Goal: Task Accomplishment & Management: Manage account settings

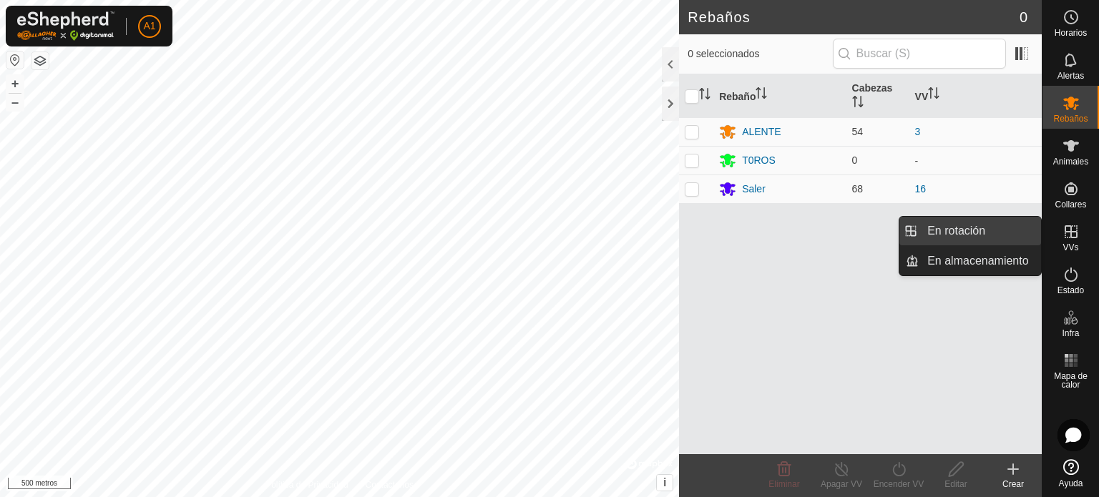
click at [988, 230] on link "En rotación" at bounding box center [980, 231] width 122 height 29
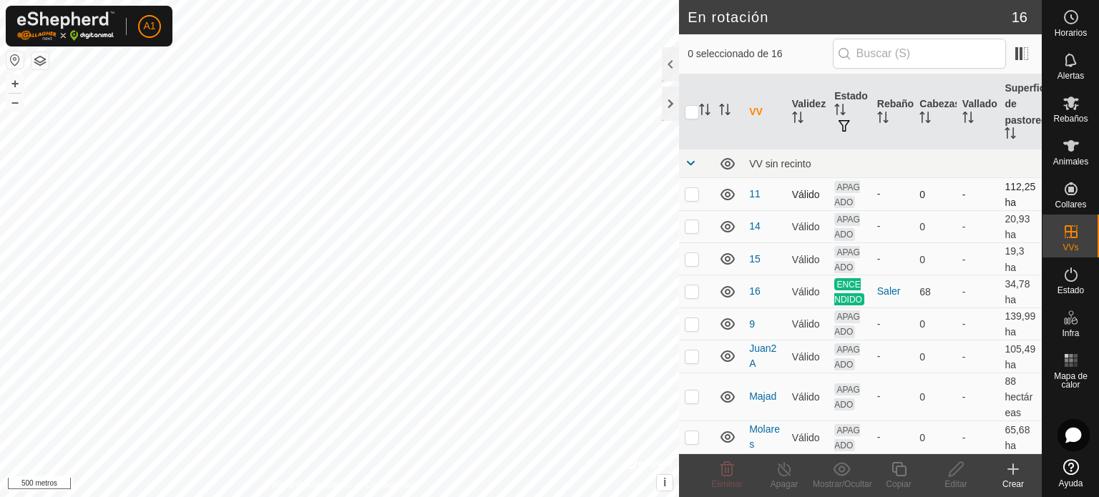
click at [691, 193] on p-checkbox at bounding box center [692, 193] width 14 height 11
checkbox input "false"
click at [690, 223] on p-checkbox at bounding box center [692, 225] width 14 height 11
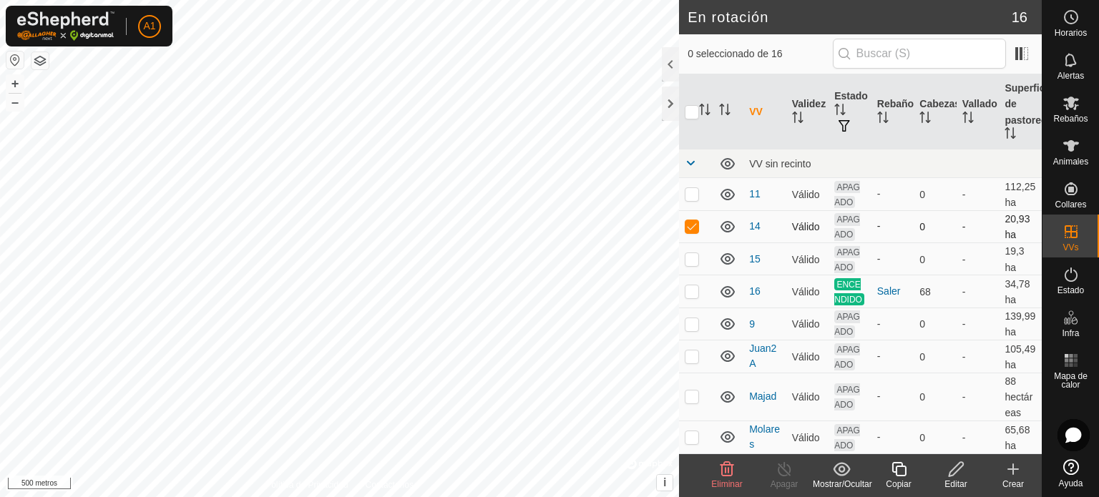
checkbox input "false"
click at [695, 257] on p-checkbox at bounding box center [692, 258] width 14 height 11
click at [694, 260] on p-checkbox at bounding box center [692, 258] width 14 height 11
checkbox input "false"
click at [693, 297] on p-checkbox at bounding box center [692, 291] width 14 height 11
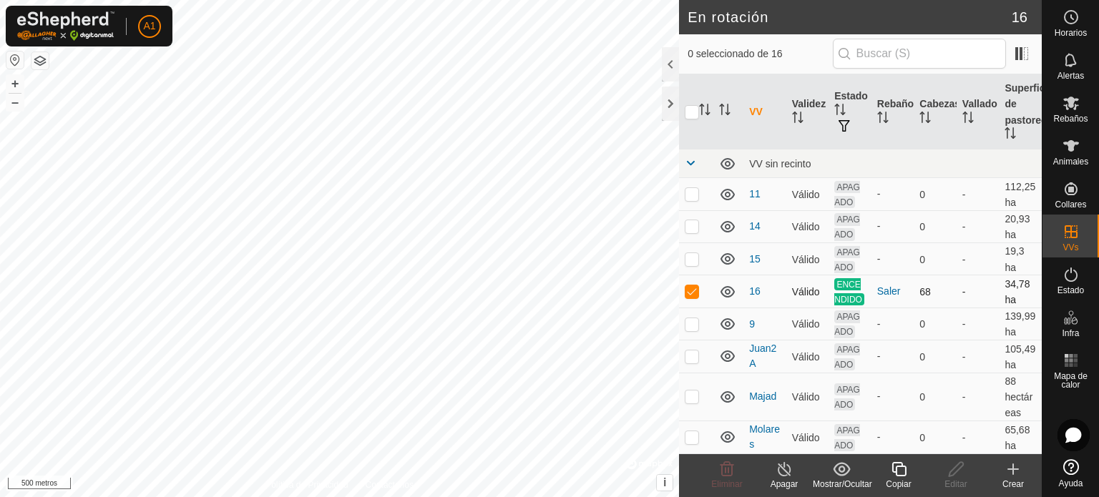
click at [693, 297] on p-checkbox at bounding box center [692, 291] width 14 height 11
checkbox input "false"
click at [696, 330] on p-checkbox at bounding box center [692, 323] width 14 height 11
checkbox input "false"
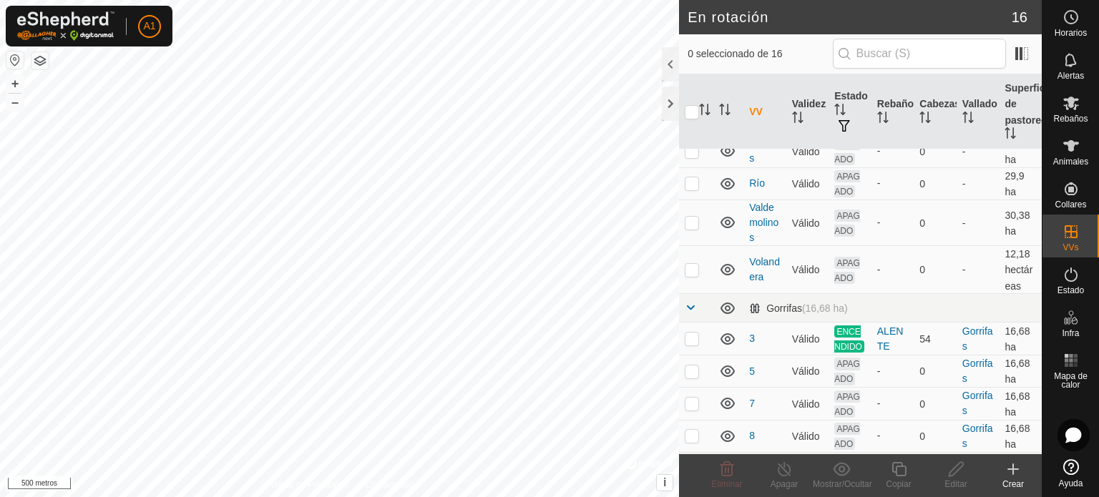
scroll to position [315, 0]
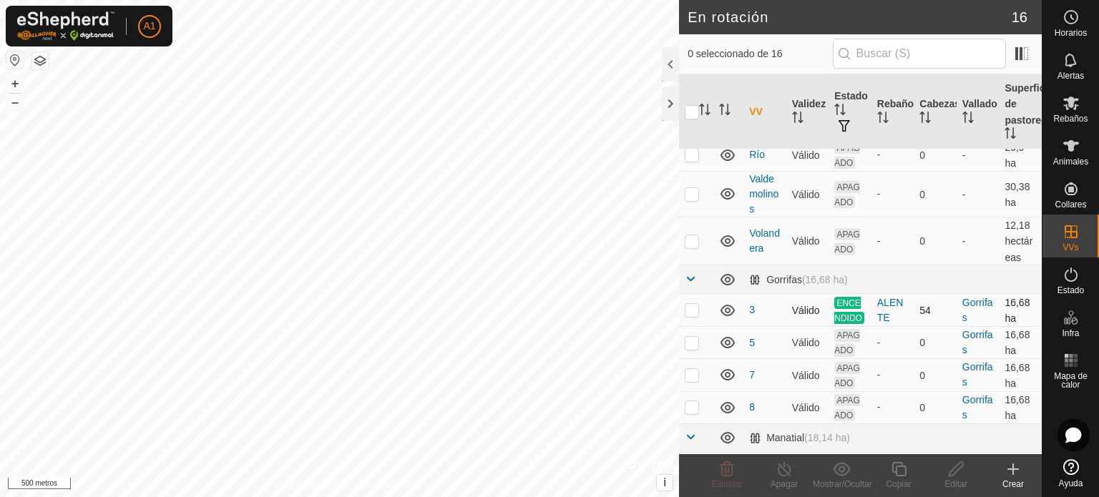
click at [689, 316] on p-checkbox at bounding box center [692, 309] width 14 height 11
checkbox input "false"
click at [691, 349] on p-checkbox at bounding box center [692, 342] width 14 height 11
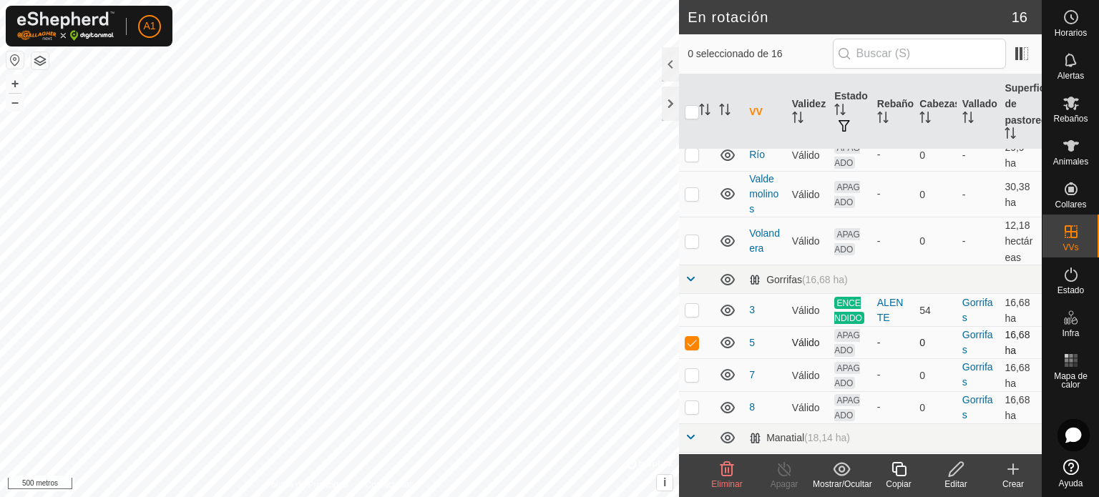
checkbox input "false"
click at [689, 381] on p-checkbox at bounding box center [692, 374] width 14 height 11
checkbox input "true"
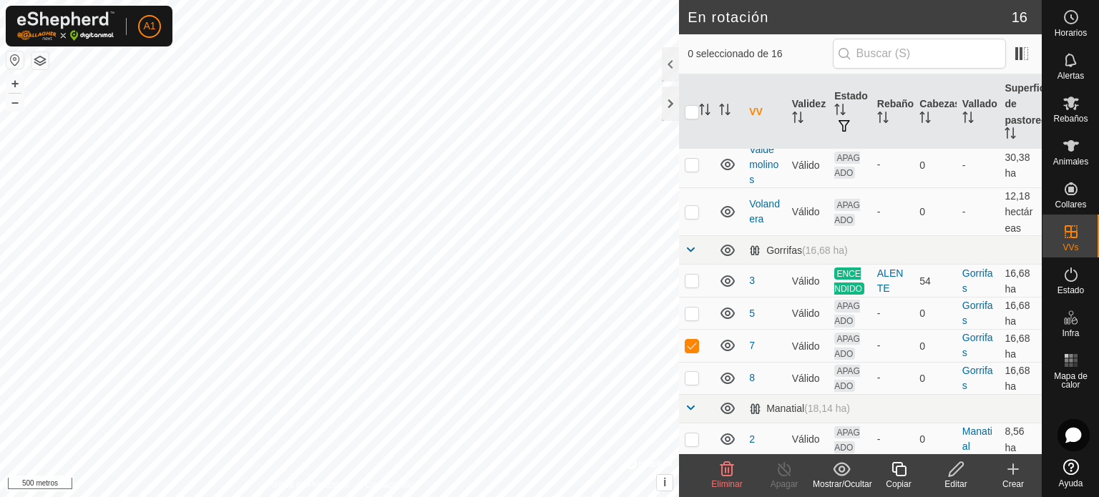
scroll to position [346, 0]
click at [953, 476] on icon at bounding box center [957, 469] width 18 height 17
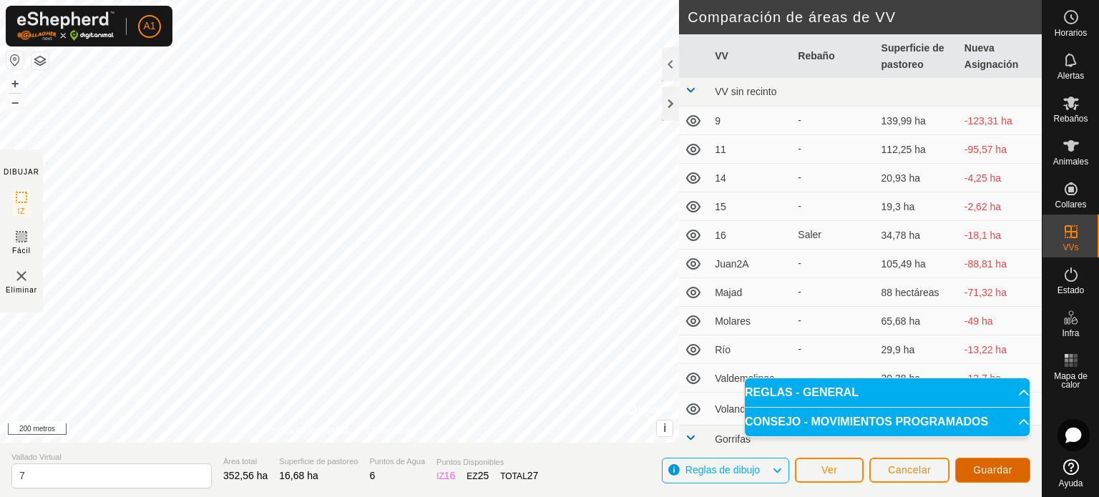
click at [993, 470] on font "Guardar" at bounding box center [992, 469] width 39 height 11
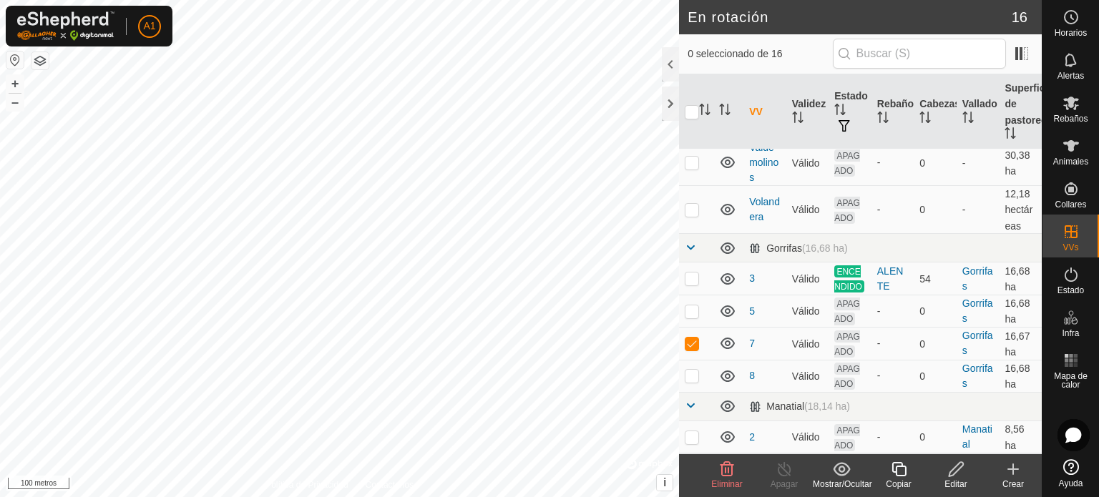
scroll to position [379, 0]
click at [691, 343] on p-checkbox at bounding box center [692, 343] width 14 height 11
checkbox input "false"
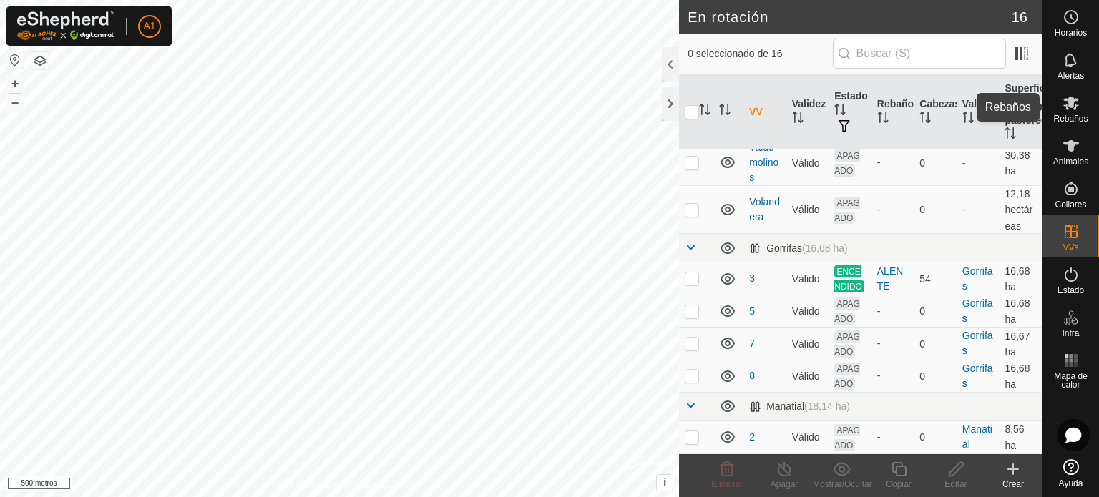
click at [1068, 115] on font "Rebaños" at bounding box center [1070, 119] width 34 height 10
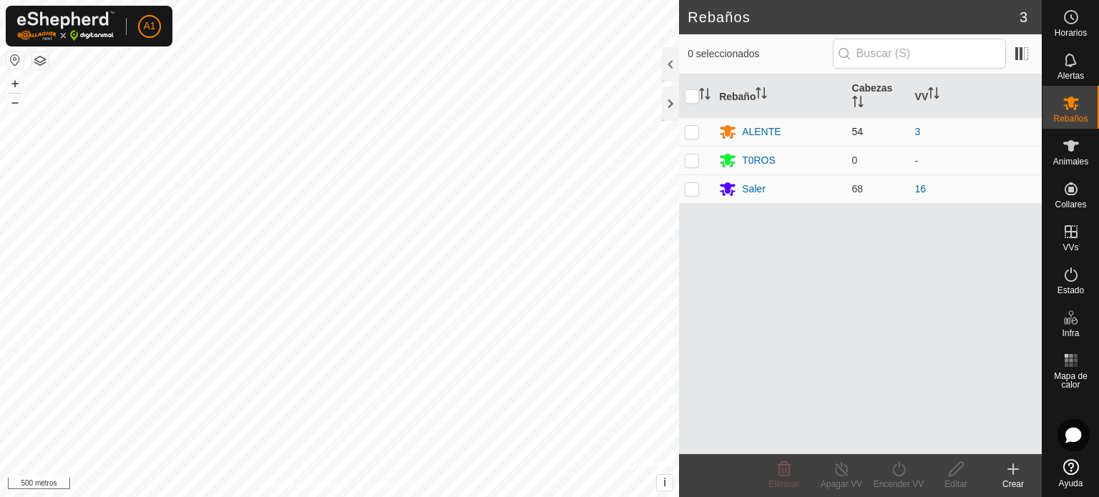
click at [692, 128] on p-checkbox at bounding box center [692, 131] width 14 height 11
checkbox input "true"
click at [905, 478] on div "Encender VV" at bounding box center [898, 484] width 57 height 13
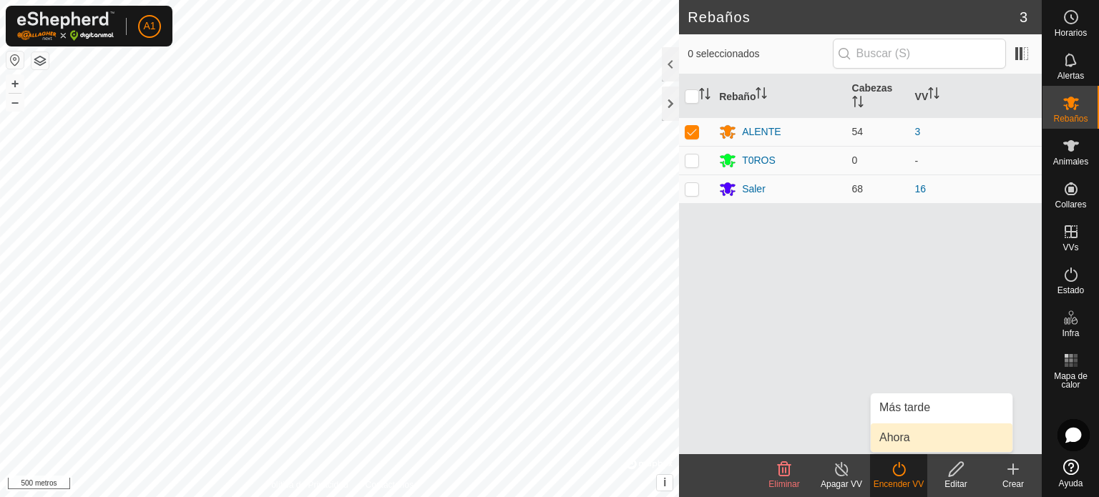
click at [893, 434] on link "Ahora" at bounding box center [942, 438] width 142 height 29
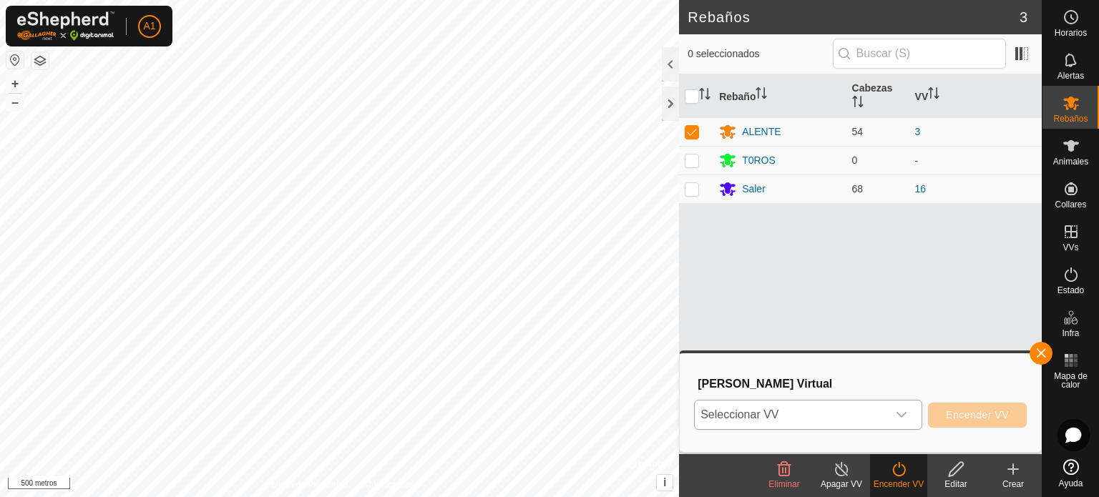
click at [899, 414] on icon "disparador desplegable" at bounding box center [902, 415] width 10 height 6
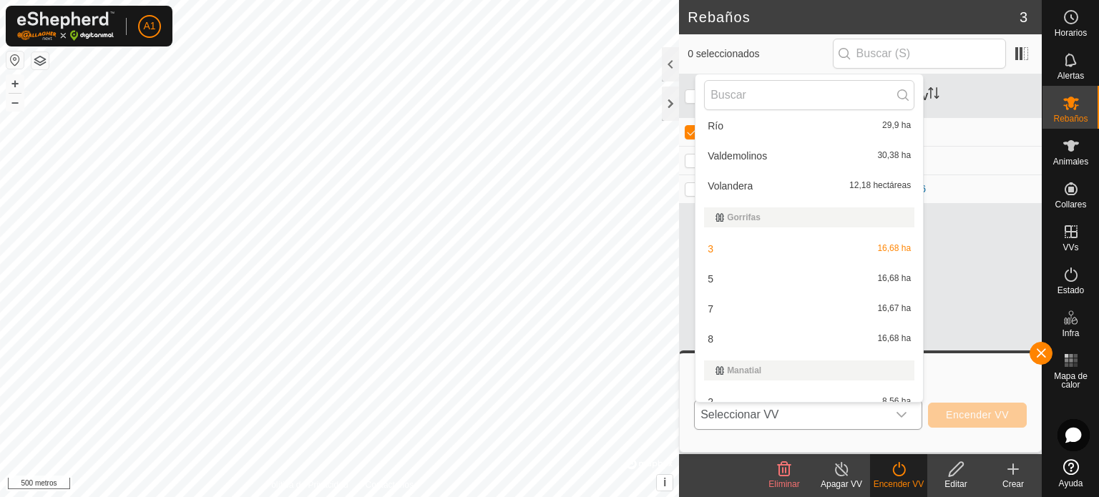
scroll to position [292, 0]
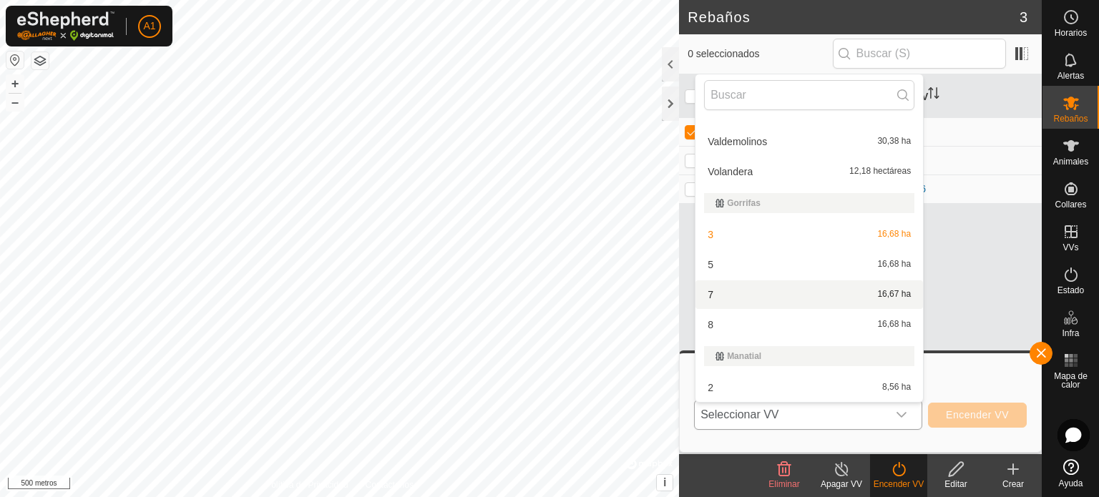
click at [716, 292] on li "7 16,67 ha" at bounding box center [810, 295] width 228 height 29
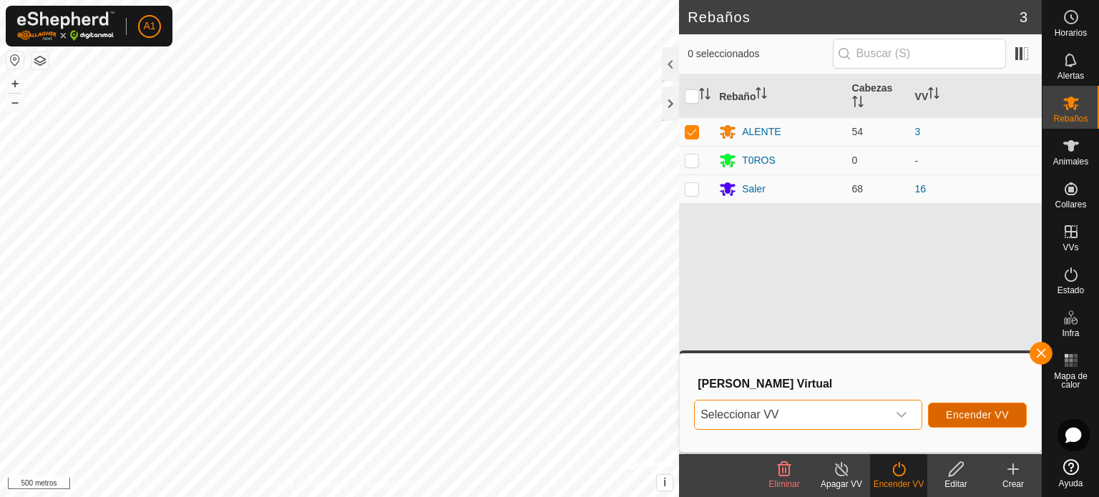
click at [976, 414] on font "Encender VV" at bounding box center [977, 414] width 63 height 11
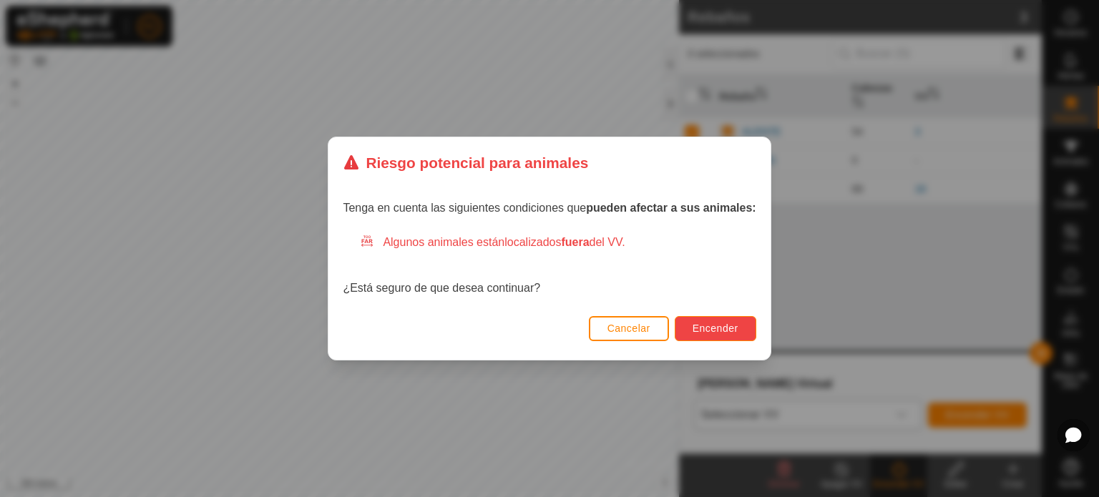
click at [720, 328] on font "Encender" at bounding box center [716, 328] width 46 height 11
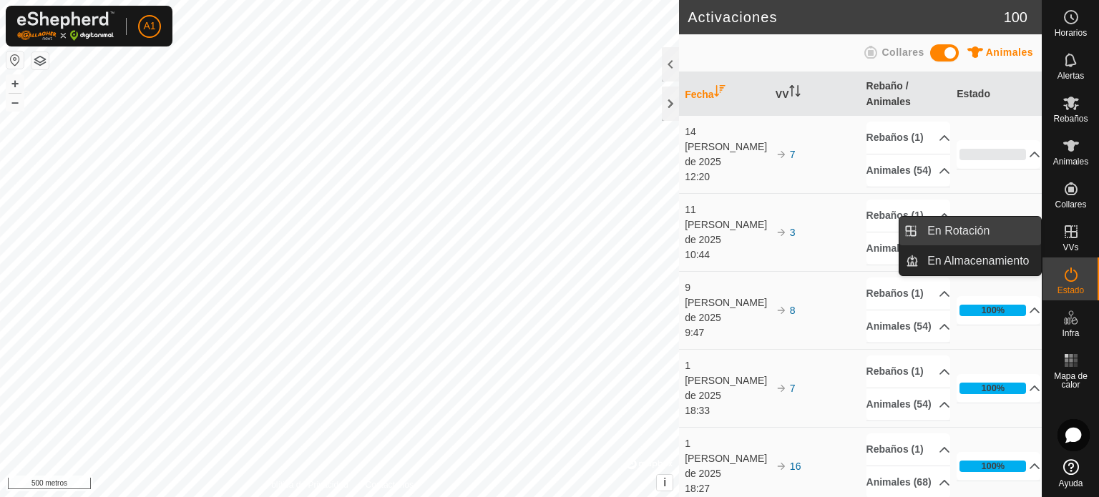
click at [965, 230] on link "En Rotación" at bounding box center [980, 231] width 122 height 29
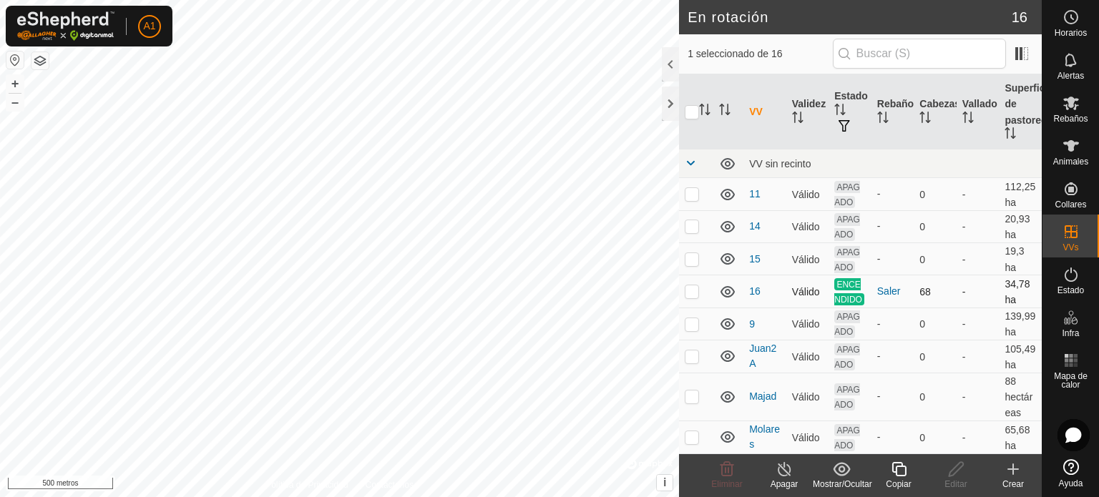
checkbox input "true"
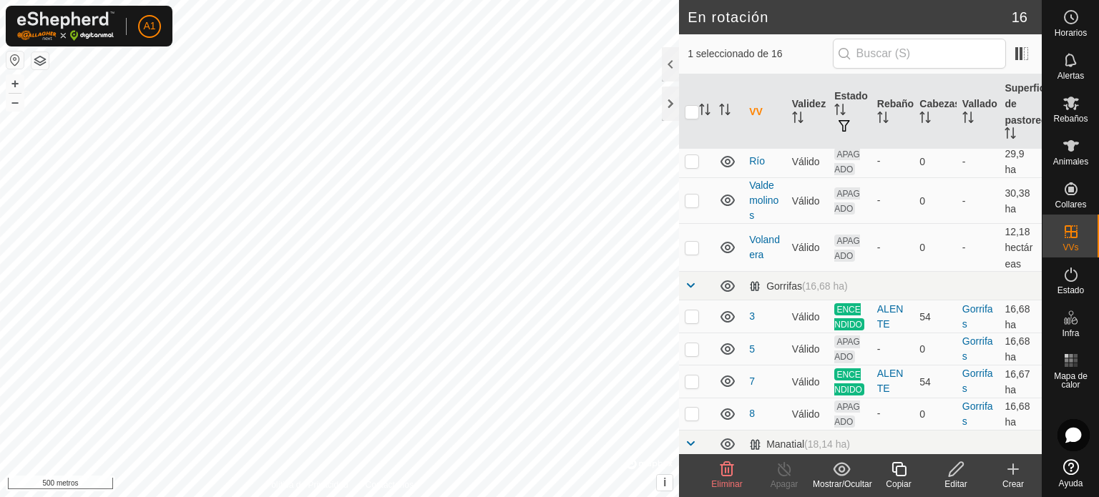
scroll to position [391, 0]
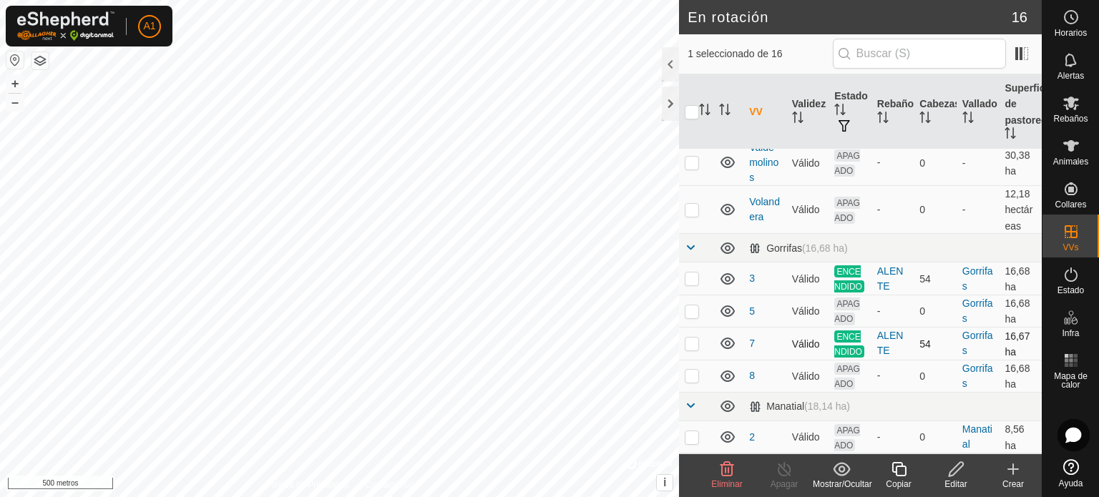
click at [694, 338] on p-checkbox at bounding box center [692, 343] width 14 height 11
checkbox input "true"
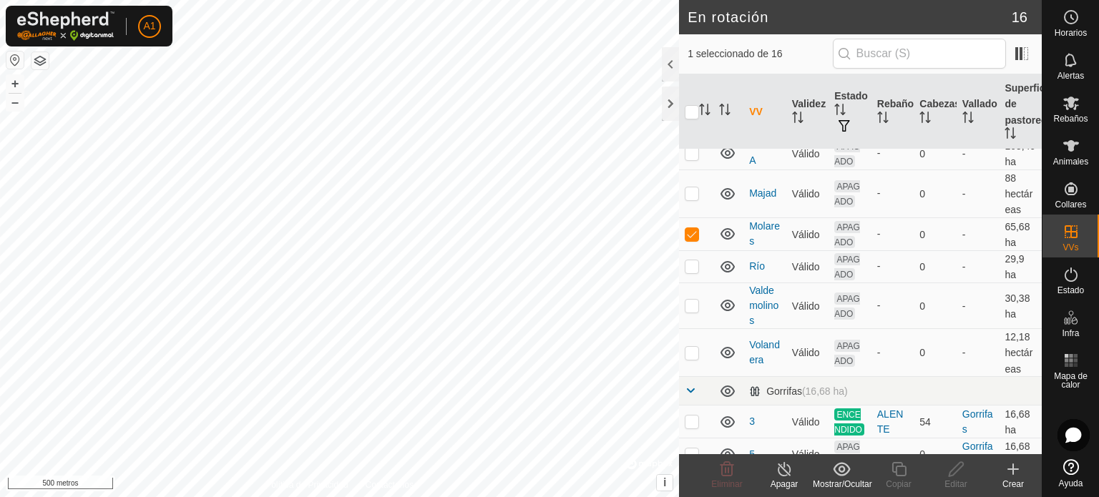
scroll to position [186, 0]
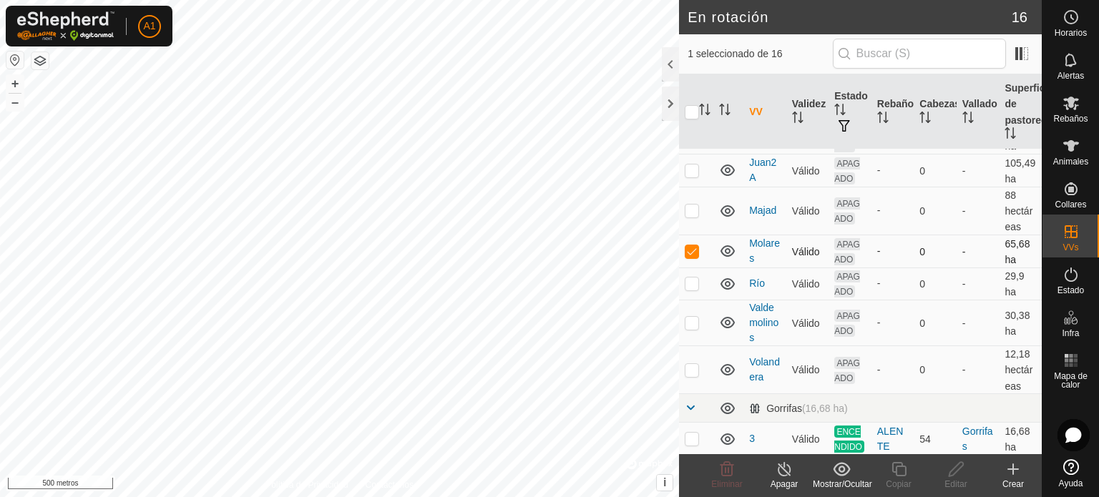
click at [690, 257] on p-checkbox at bounding box center [692, 250] width 14 height 11
checkbox input "false"
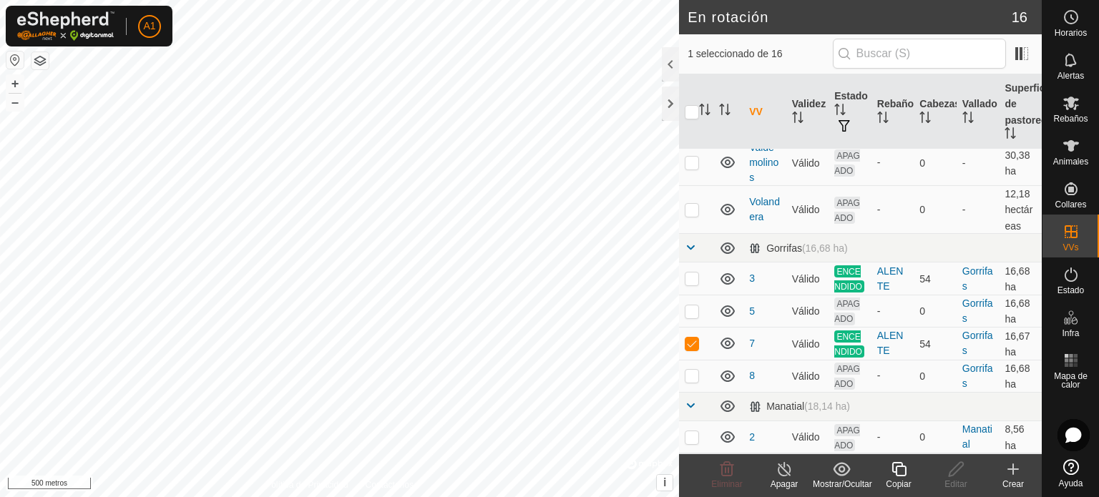
scroll to position [391, 0]
click at [896, 479] on font "Copiar" at bounding box center [898, 484] width 25 height 10
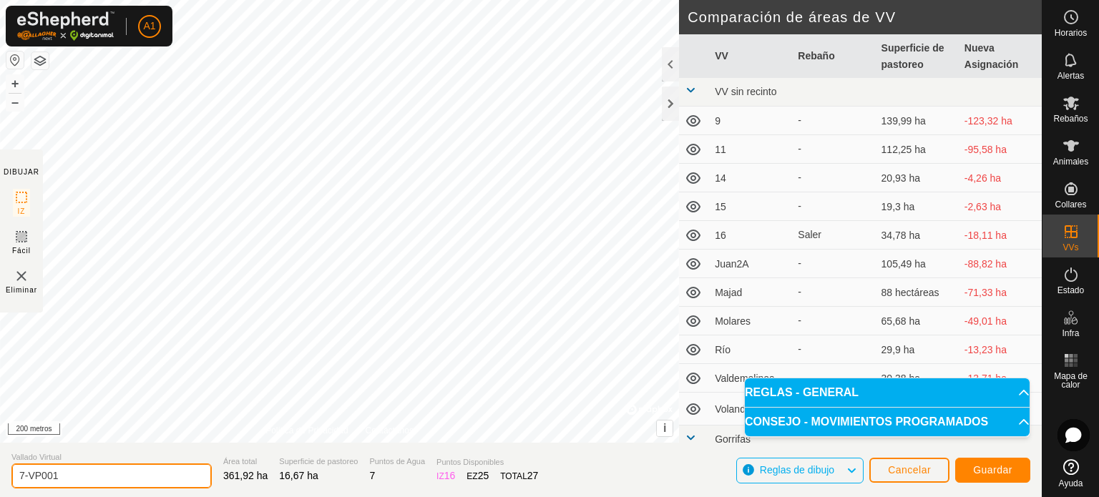
click at [117, 474] on input "7-VP001" at bounding box center [111, 476] width 200 height 25
type input "7"
type input "4"
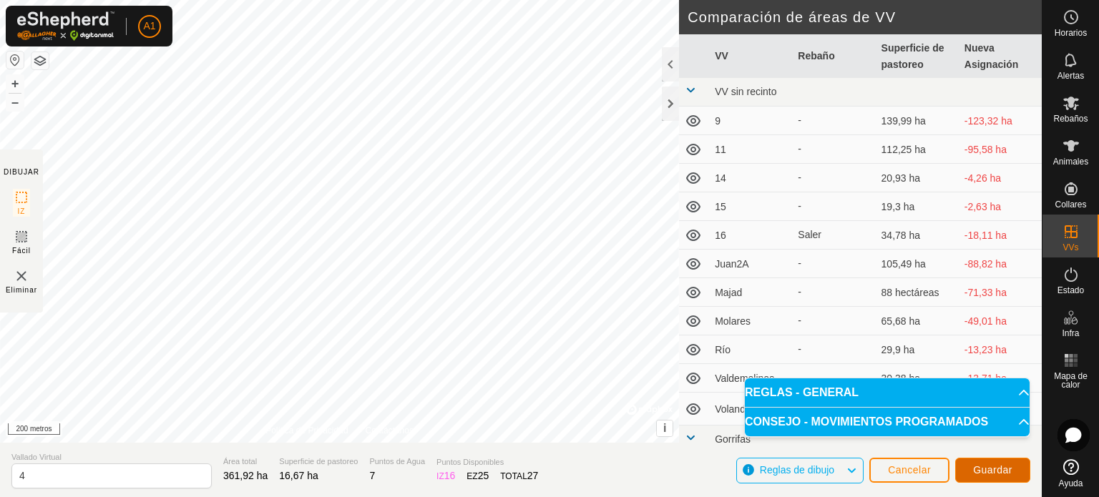
click at [995, 467] on font "Guardar" at bounding box center [992, 469] width 39 height 11
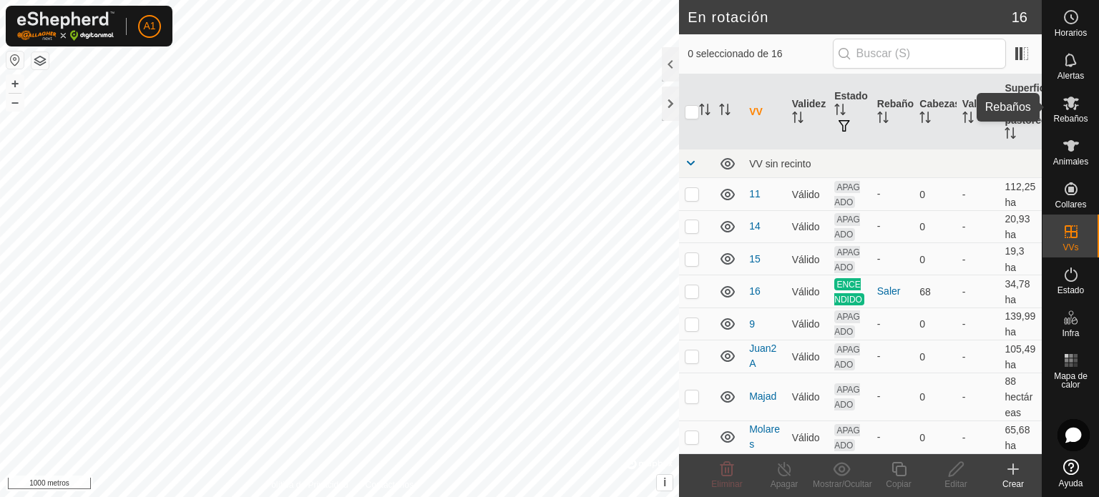
click at [1066, 112] on es-mob-svg-icon at bounding box center [1071, 103] width 26 height 23
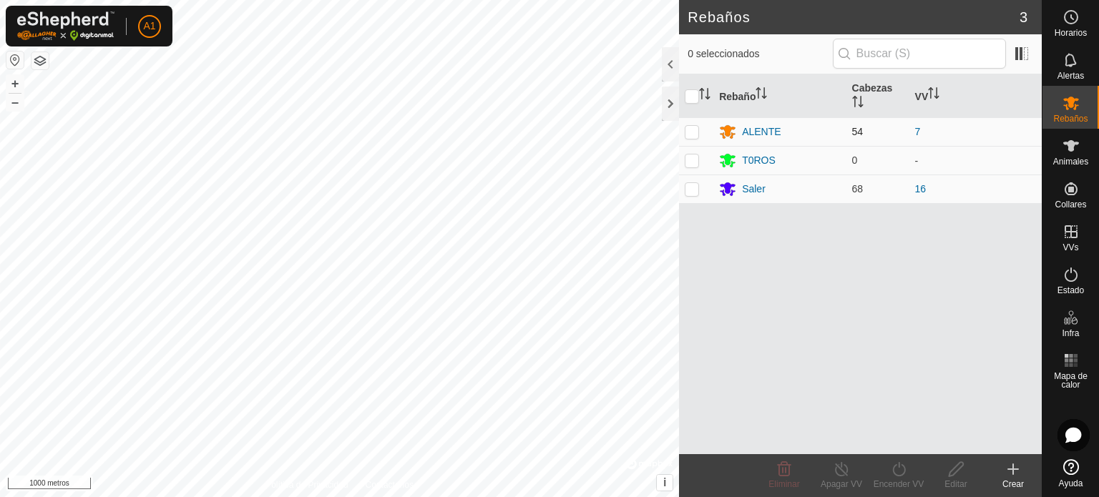
click at [689, 128] on p-checkbox at bounding box center [692, 131] width 14 height 11
checkbox input "true"
click at [887, 482] on font "Encender VV" at bounding box center [899, 484] width 51 height 10
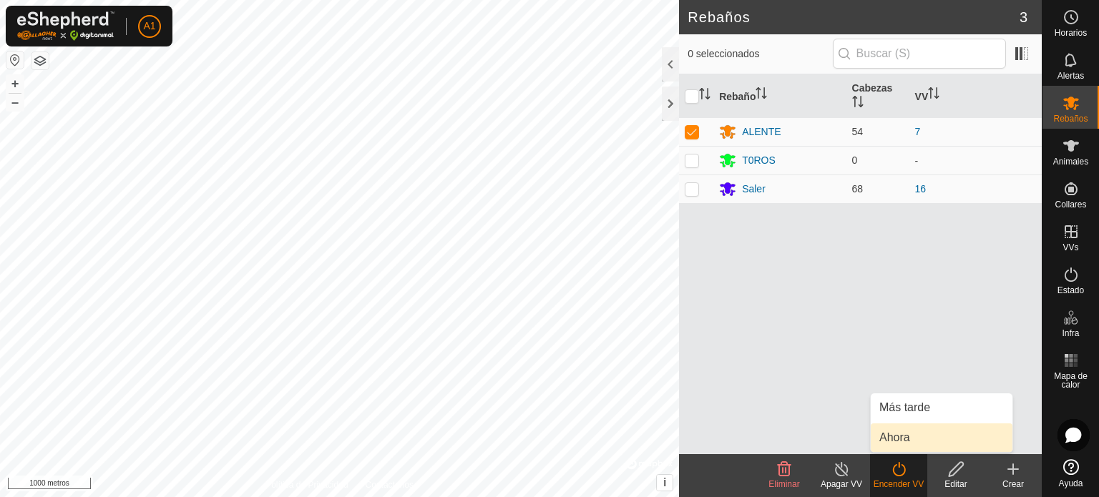
click at [896, 439] on link "Ahora" at bounding box center [942, 438] width 142 height 29
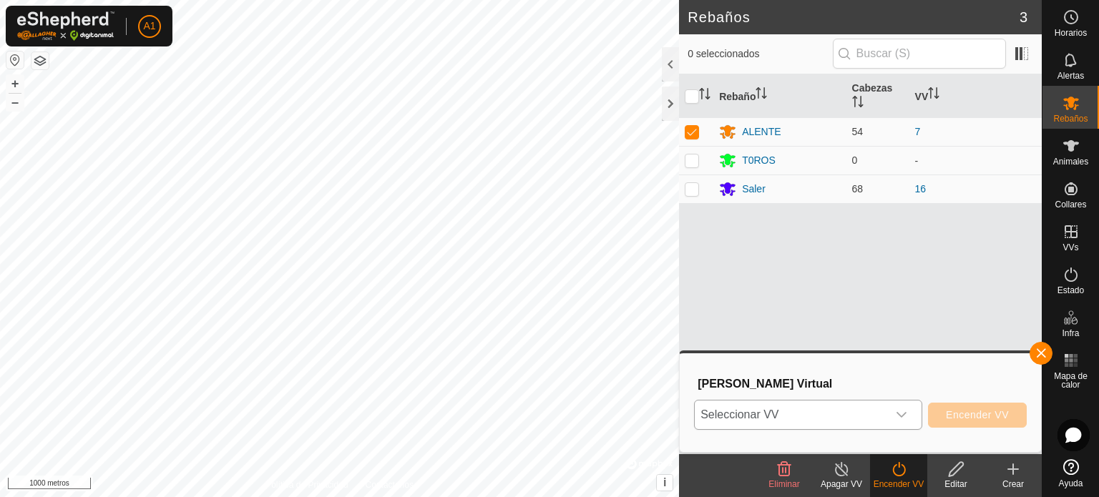
click at [905, 414] on icon "disparador desplegable" at bounding box center [902, 415] width 10 height 6
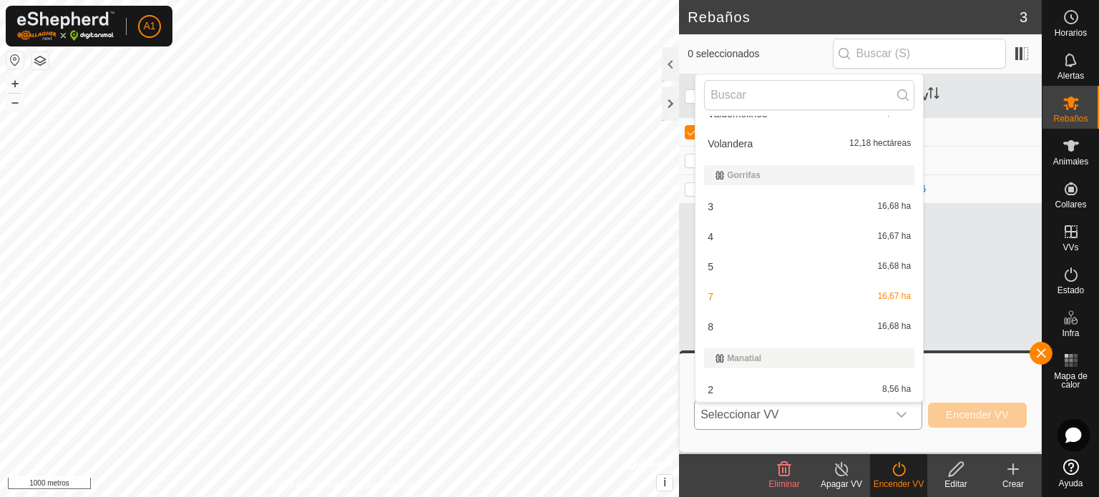
scroll to position [322, 0]
click at [710, 234] on li "4 16,67 ha" at bounding box center [810, 234] width 228 height 29
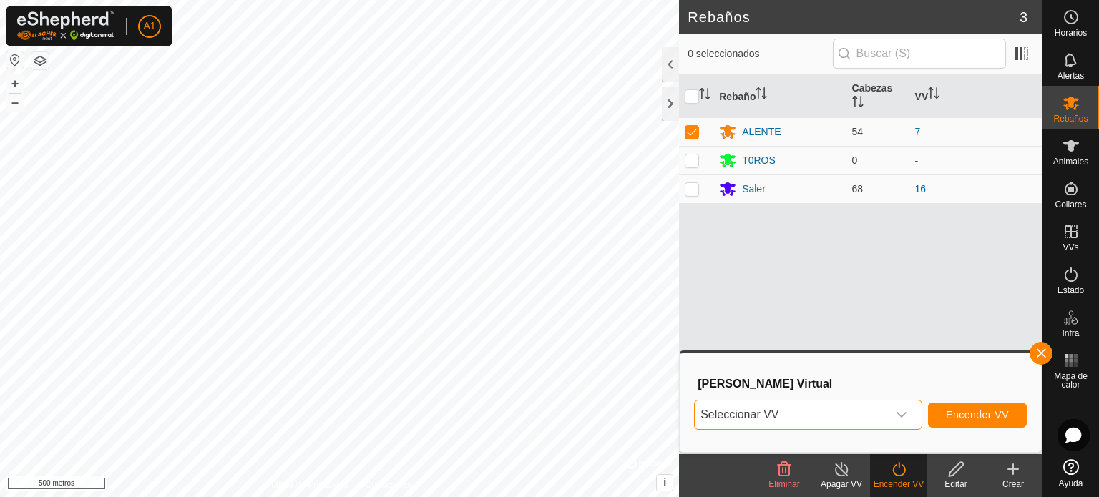
click at [902, 470] on icon at bounding box center [899, 469] width 18 height 17
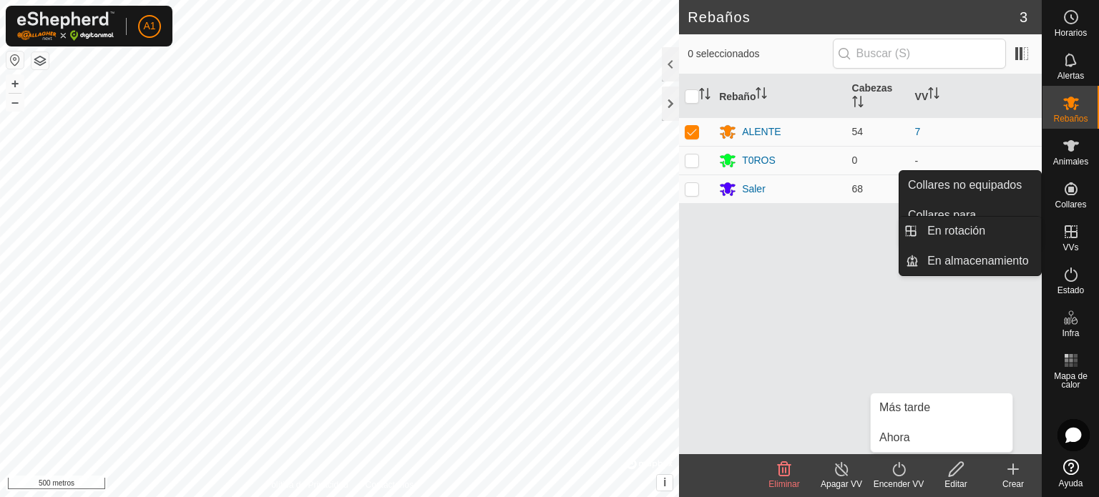
click at [1069, 230] on icon at bounding box center [1071, 231] width 17 height 17
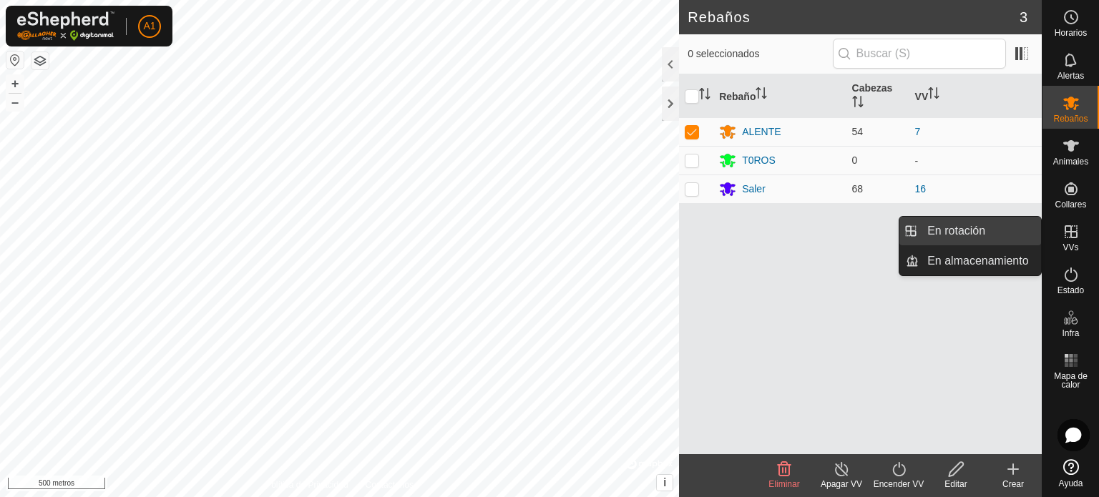
click at [944, 228] on link "En rotación" at bounding box center [980, 231] width 122 height 29
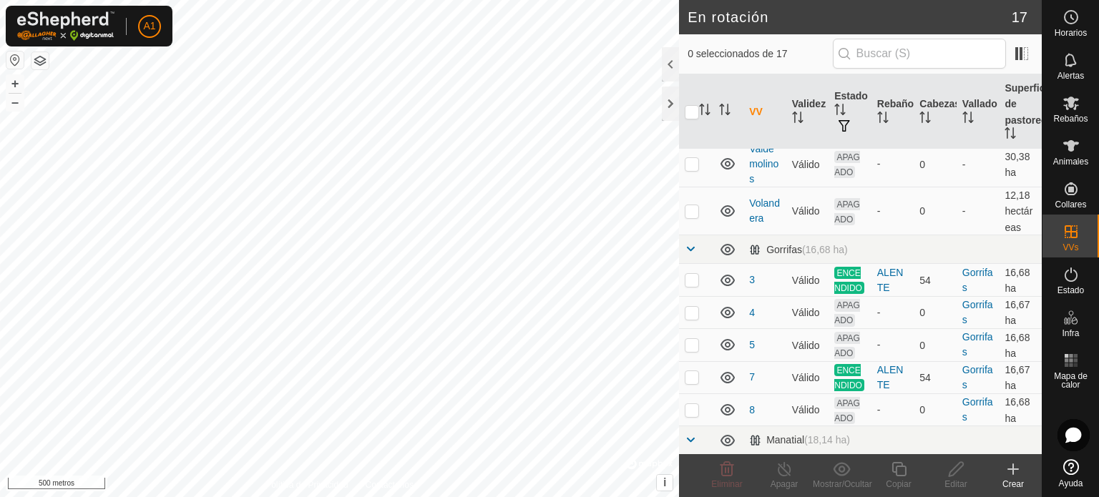
scroll to position [354, 0]
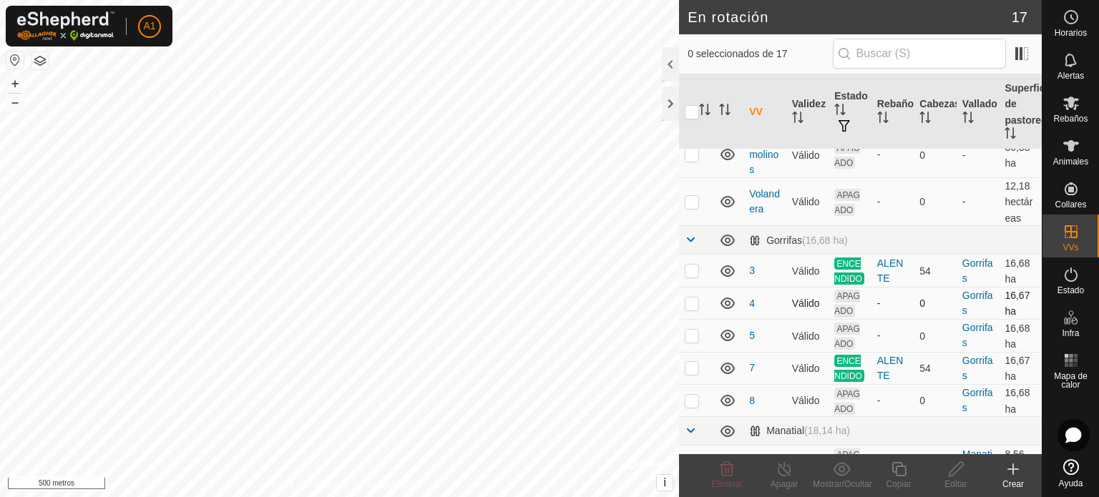
click at [693, 309] on p-checkbox at bounding box center [692, 303] width 14 height 11
checkbox input "true"
click at [958, 477] on icon at bounding box center [957, 469] width 18 height 17
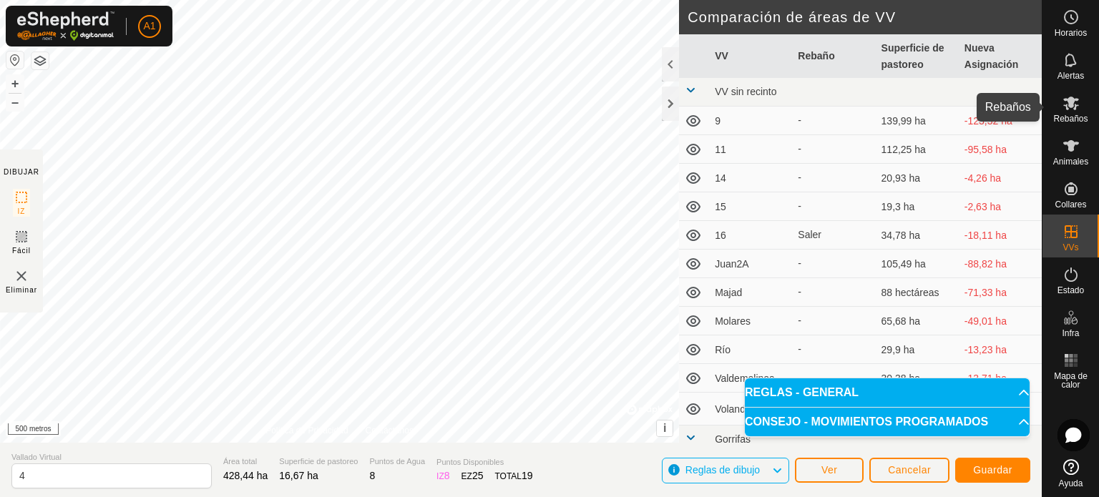
click at [1073, 109] on icon at bounding box center [1071, 104] width 16 height 14
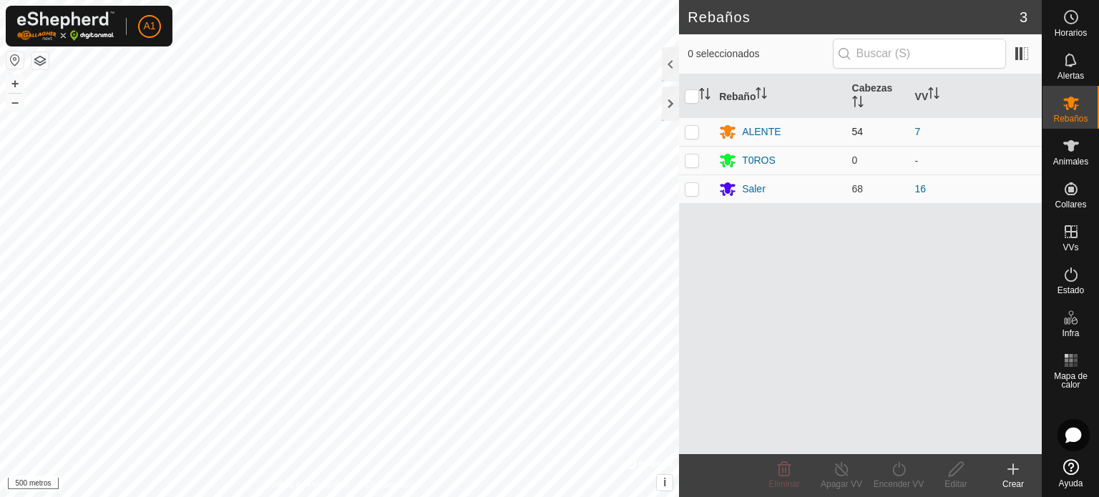
click at [693, 128] on p-checkbox at bounding box center [692, 131] width 14 height 11
checkbox input "true"
click at [901, 481] on font "Encender VV" at bounding box center [899, 484] width 51 height 10
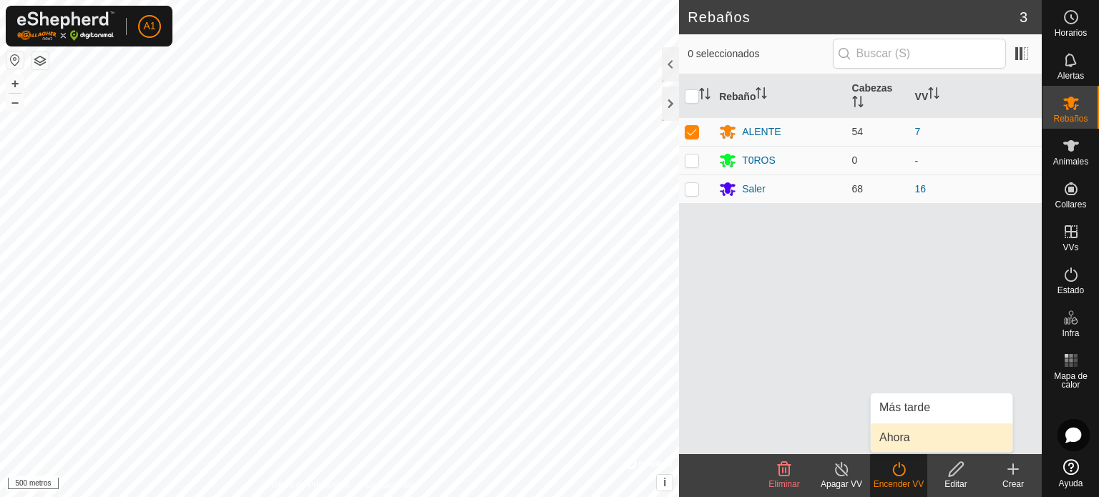
click at [895, 432] on font "Ahora" at bounding box center [895, 438] width 31 height 12
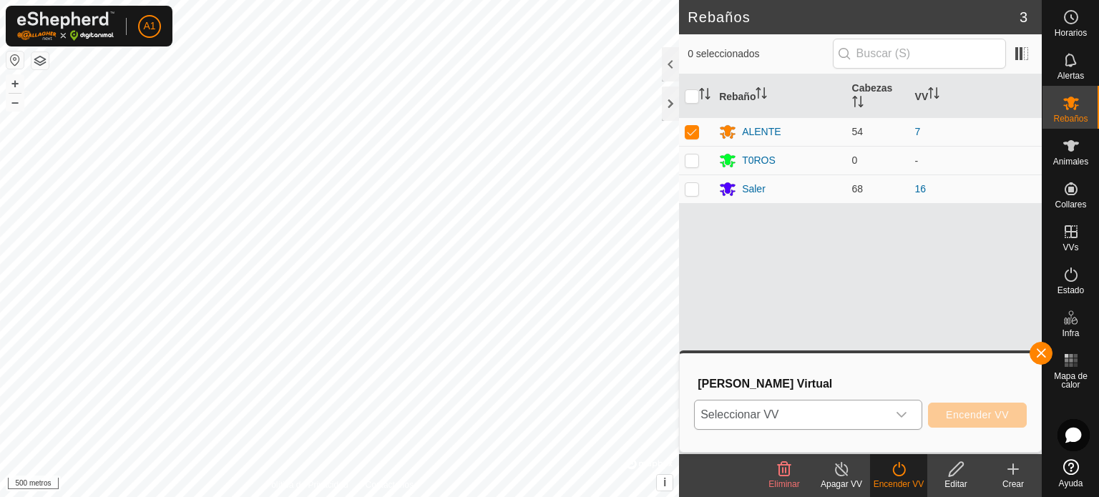
click at [899, 414] on icon "dropdown trigger" at bounding box center [902, 415] width 10 height 6
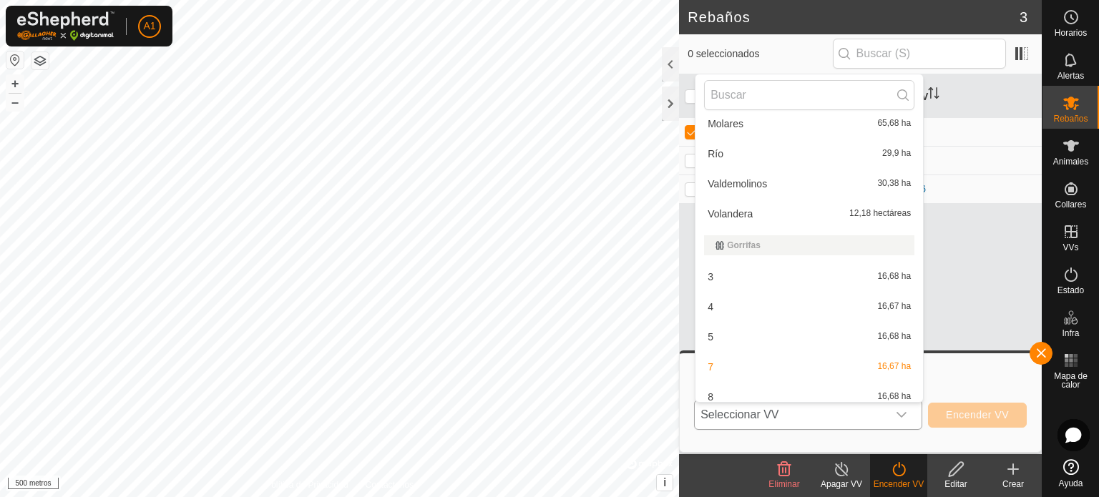
scroll to position [322, 0]
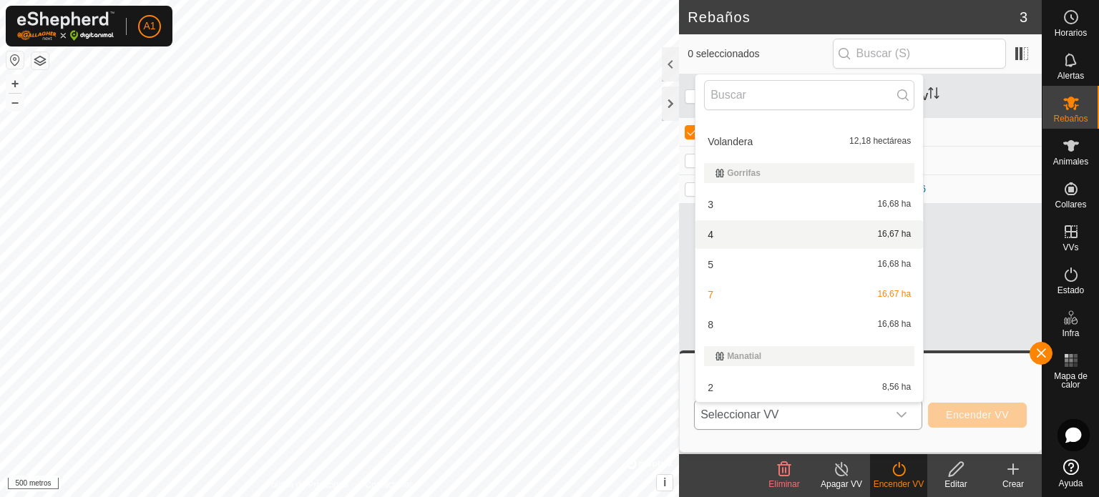
click at [707, 235] on li "4 16,67 ha" at bounding box center [810, 234] width 228 height 29
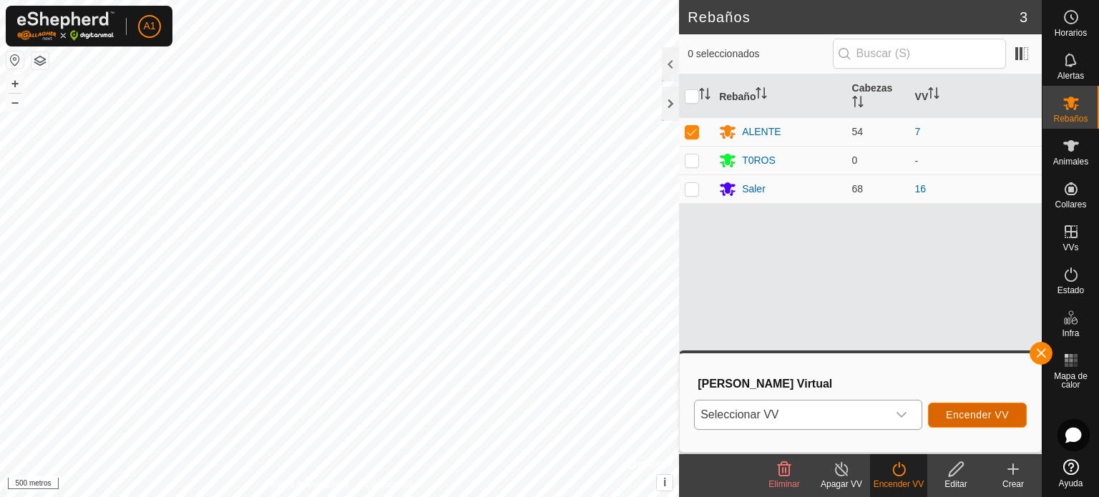
click at [970, 416] on font "Encender VV" at bounding box center [977, 414] width 63 height 11
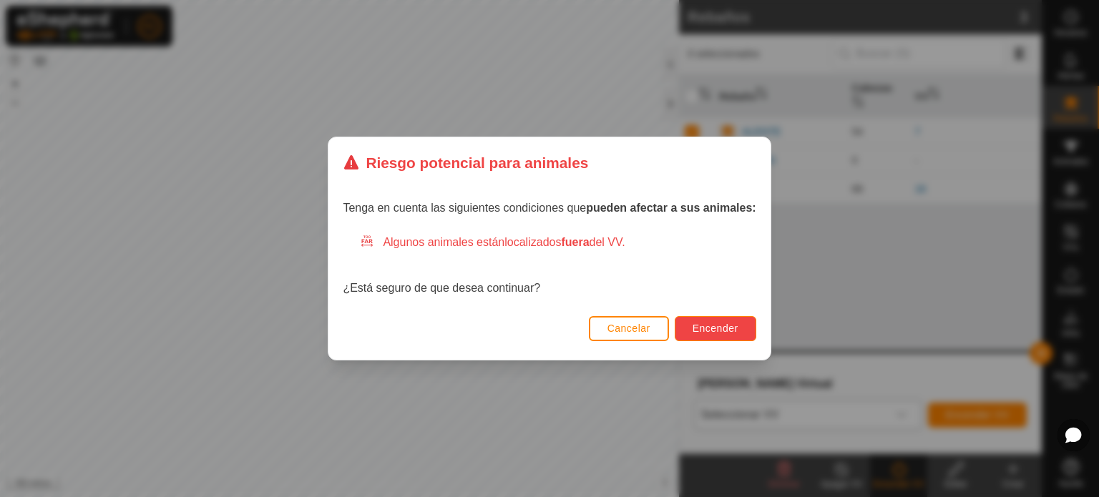
click at [726, 328] on font "Encender" at bounding box center [716, 328] width 46 height 11
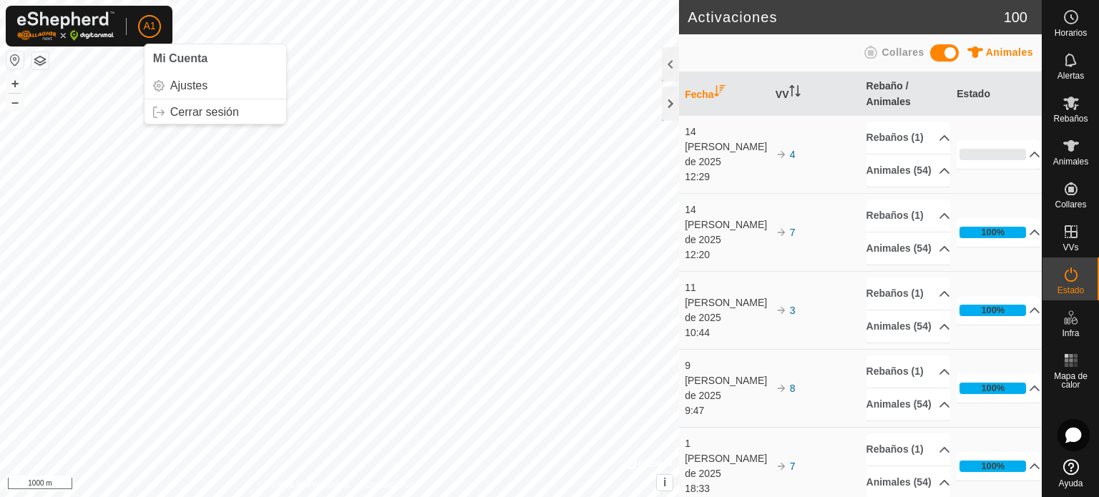
click at [147, 26] on font "A1" at bounding box center [149, 25] width 12 height 11
click at [200, 112] on span "Cerrar sesión" at bounding box center [204, 112] width 69 height 11
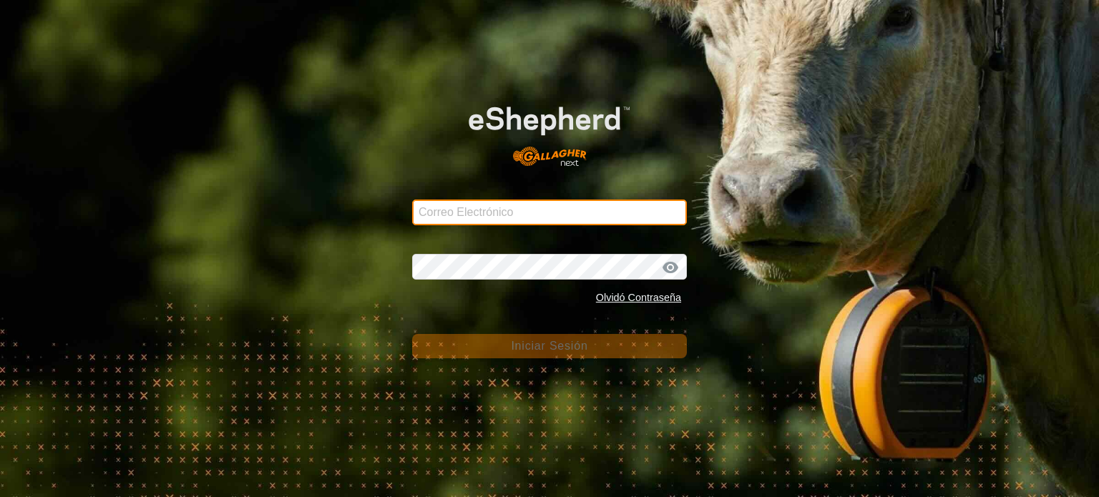
type input "[EMAIL_ADDRESS][DOMAIN_NAME]"
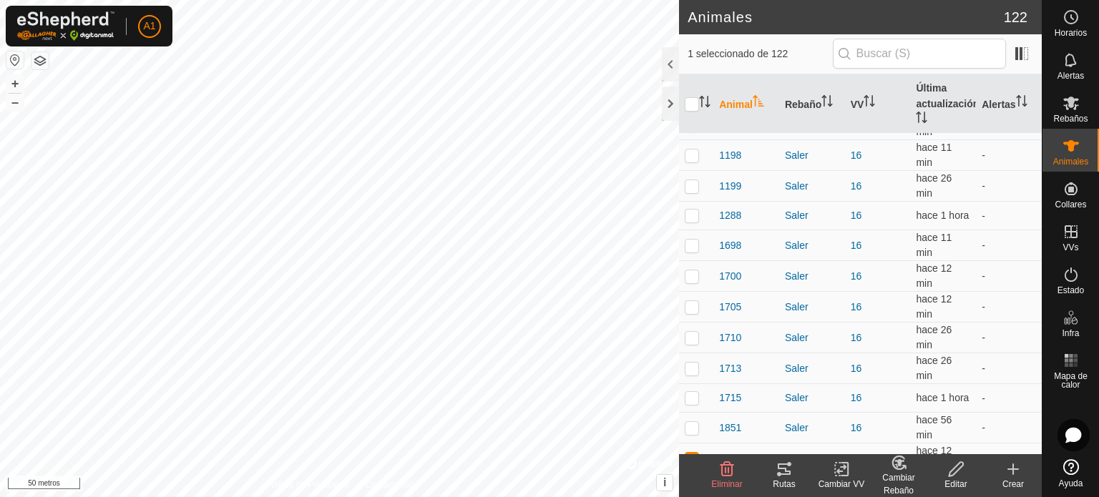
scroll to position [467, 0]
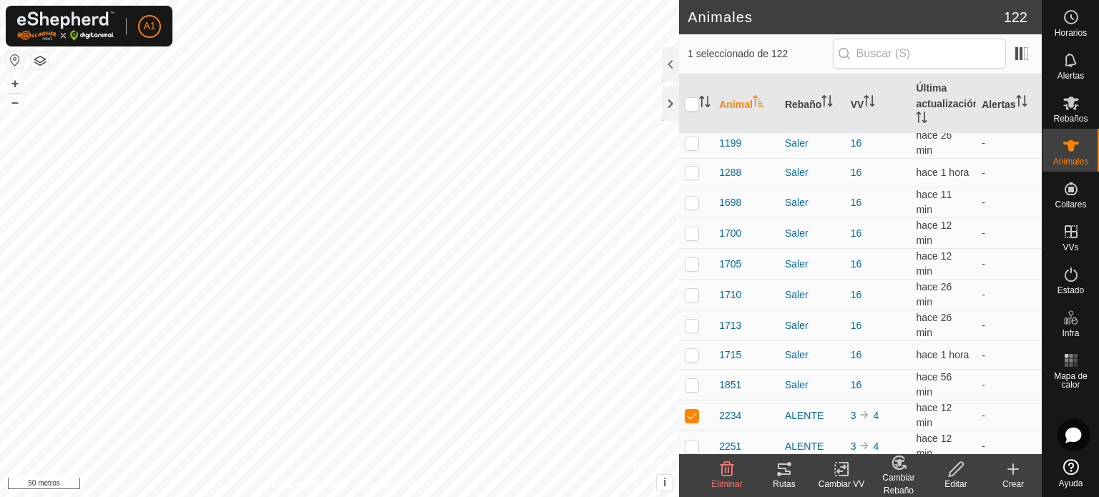
click at [956, 481] on font "Editar" at bounding box center [956, 484] width 22 height 10
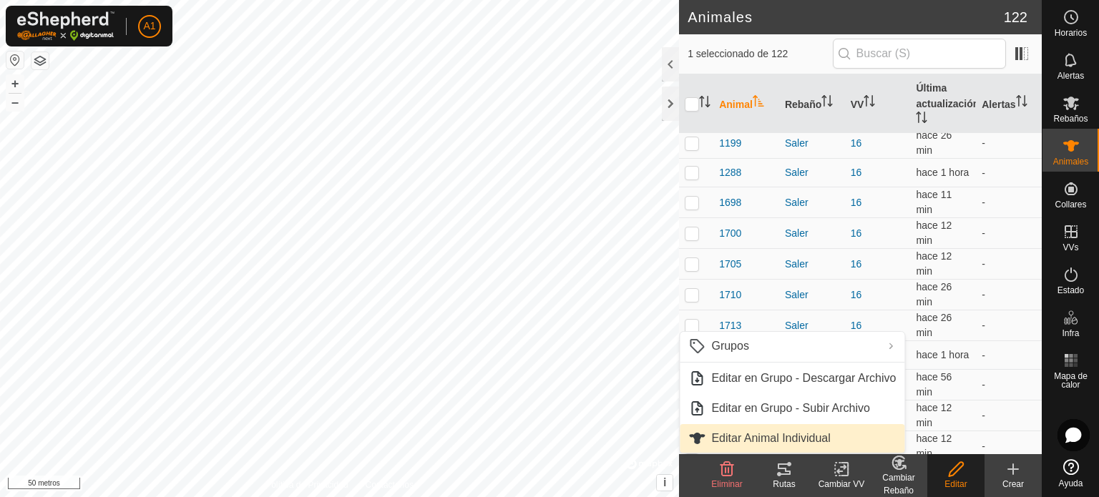
click at [770, 440] on link "Editar Animal Individual" at bounding box center [792, 438] width 225 height 29
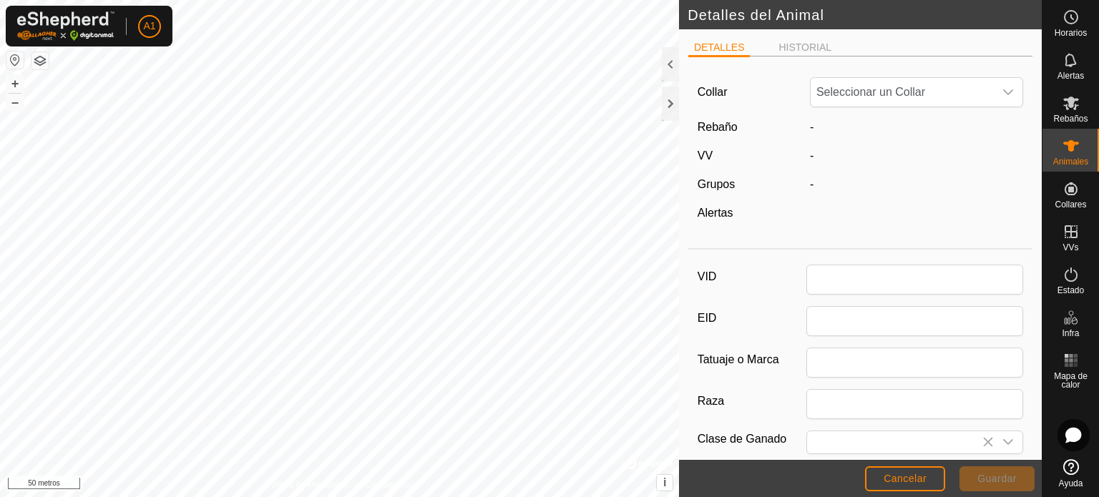
type input "2234"
type input "MESTIZO"
type input "0"
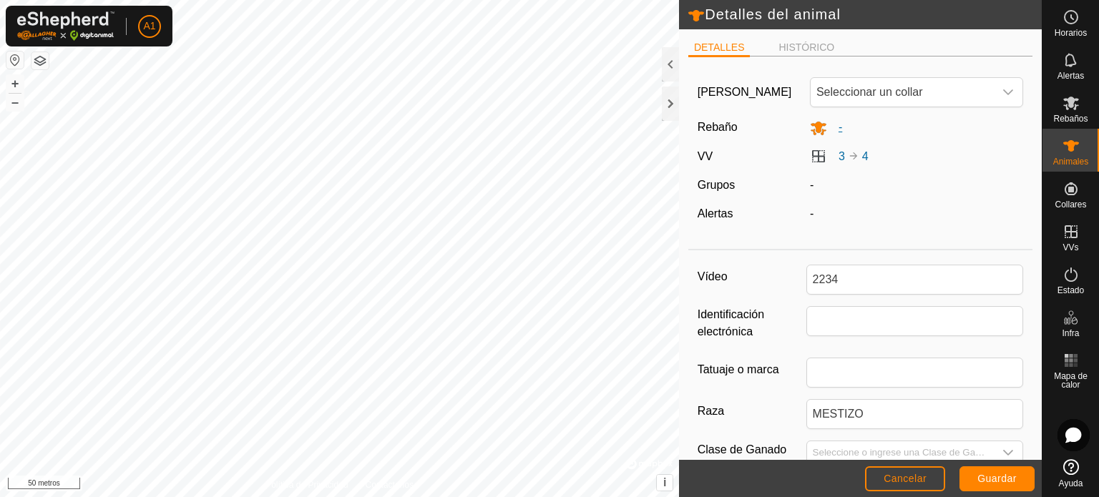
click at [813, 127] on icon at bounding box center [819, 129] width 16 height 14
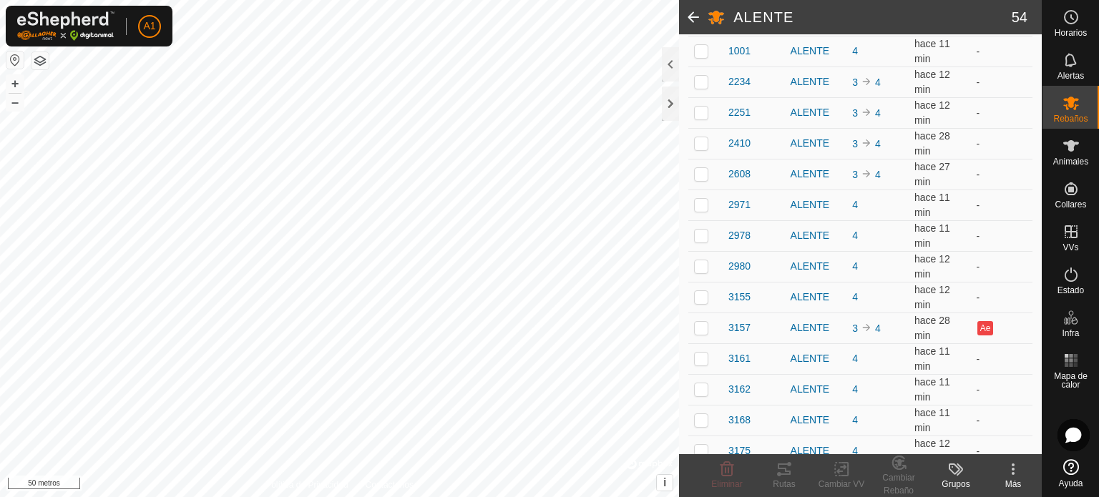
scroll to position [275, 0]
click at [700, 326] on p-checkbox at bounding box center [701, 324] width 14 height 11
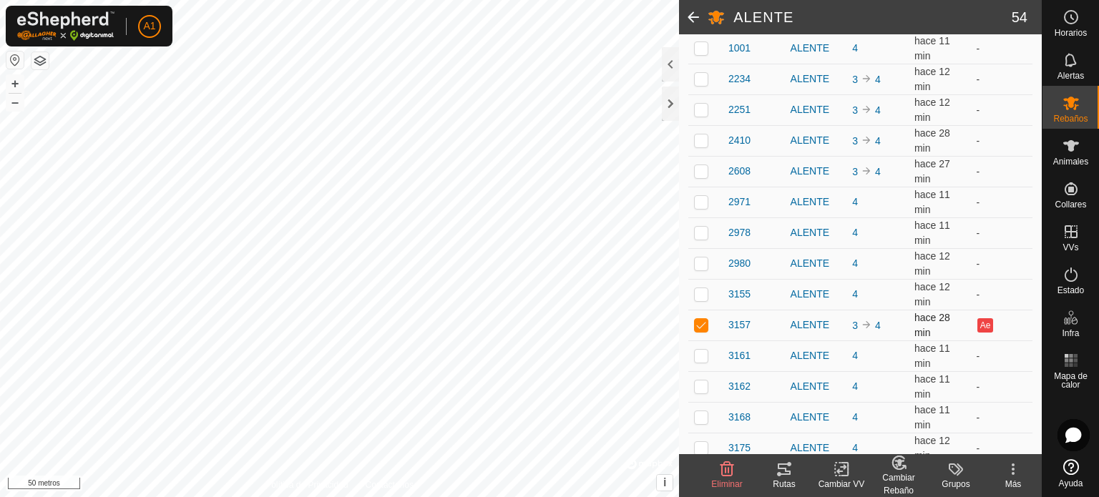
click at [700, 326] on p-checkbox at bounding box center [701, 324] width 14 height 11
click at [696, 326] on p-checkbox at bounding box center [701, 324] width 14 height 11
click at [698, 323] on p-checkbox at bounding box center [701, 324] width 14 height 11
checkbox input "false"
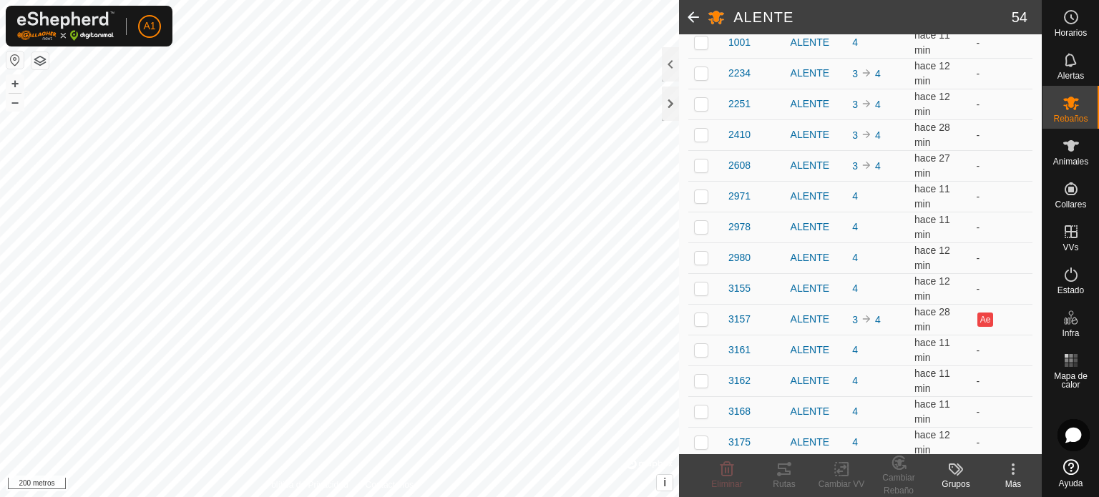
scroll to position [278, 0]
click at [698, 77] on p-checkbox at bounding box center [701, 75] width 14 height 11
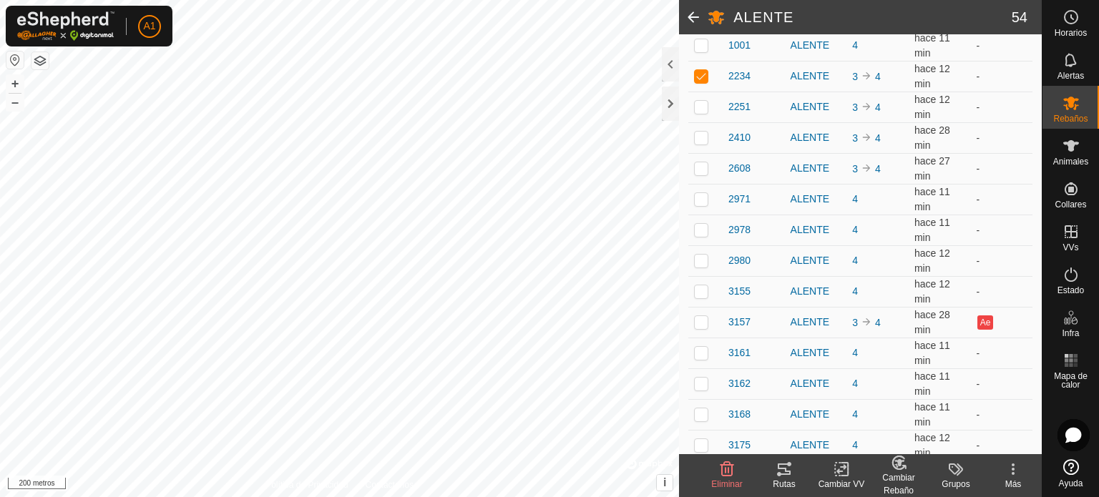
click at [897, 476] on font "Cambiar Rebaño" at bounding box center [898, 484] width 32 height 23
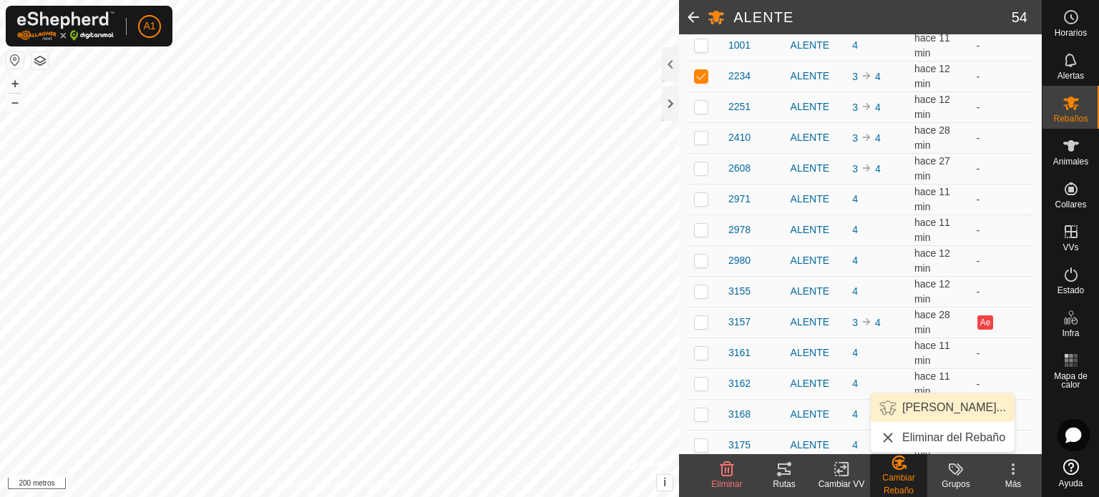
click at [927, 404] on link "Elegir Rebaño..." at bounding box center [943, 408] width 144 height 29
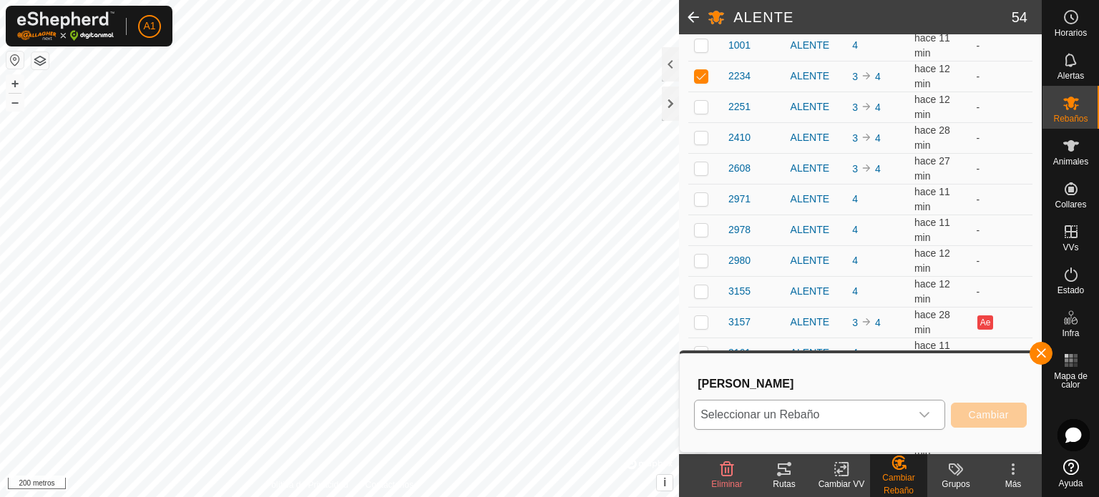
click at [927, 417] on icon "disparador desplegable" at bounding box center [924, 414] width 11 height 11
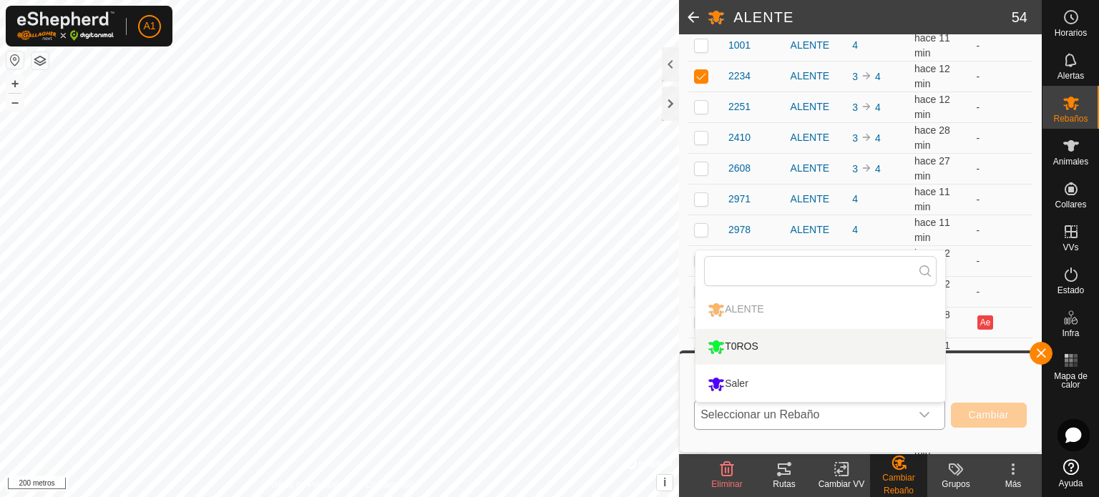
click at [720, 346] on li "T0ROS" at bounding box center [821, 347] width 250 height 36
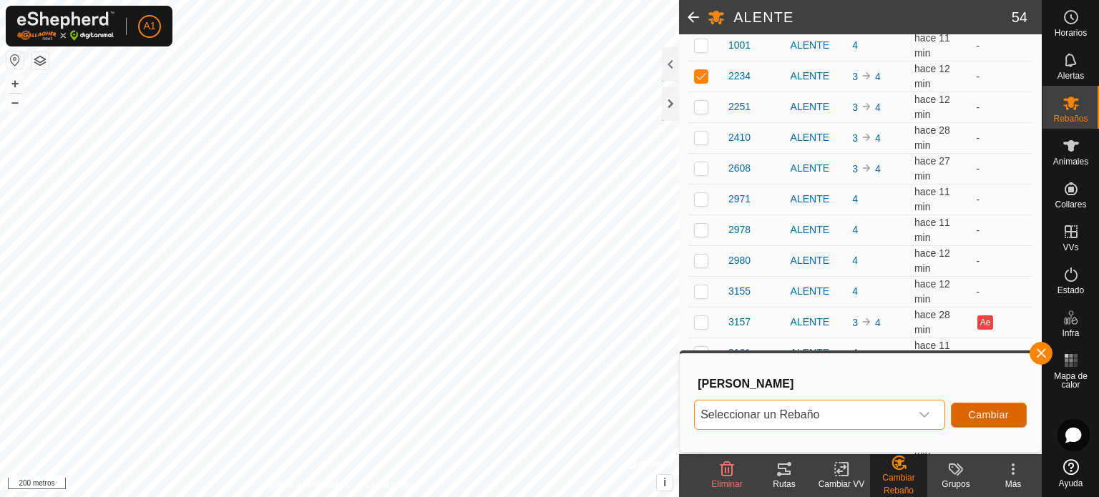
click at [979, 409] on font "Cambiar" at bounding box center [989, 414] width 40 height 11
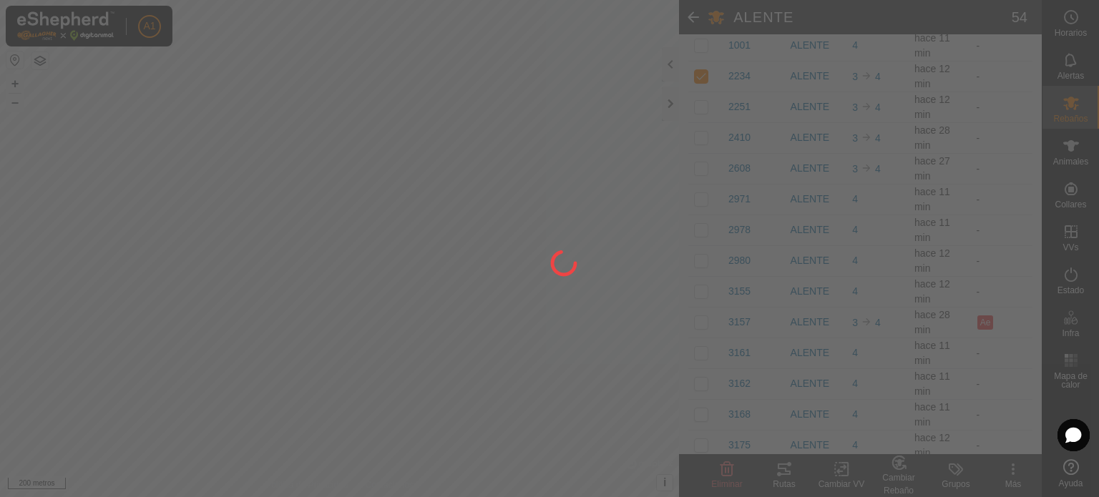
checkbox input "false"
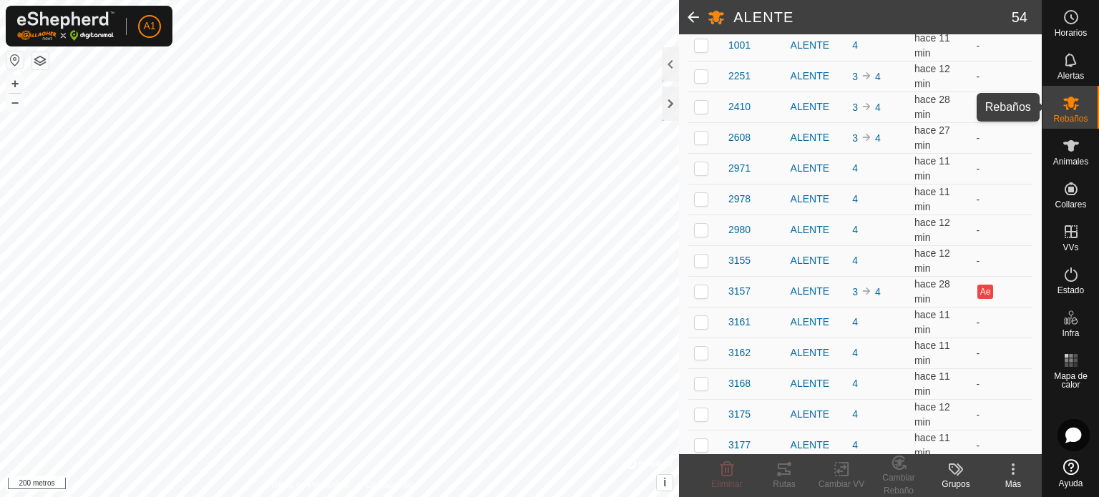
click at [1069, 106] on icon at bounding box center [1071, 104] width 16 height 14
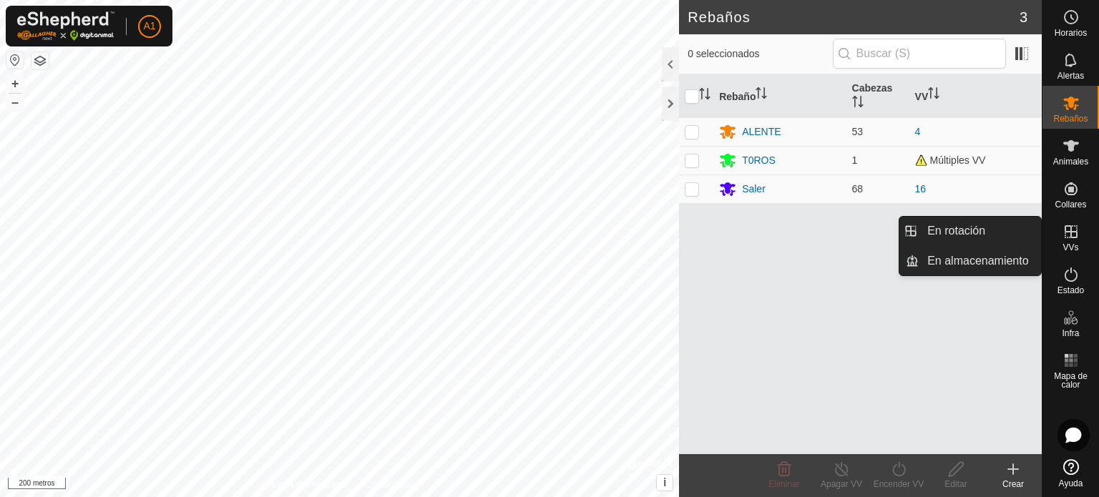
click at [1071, 237] on icon at bounding box center [1071, 231] width 13 height 13
click at [1069, 231] on icon at bounding box center [1071, 231] width 13 height 13
click at [963, 224] on link "En rotación" at bounding box center [980, 231] width 122 height 29
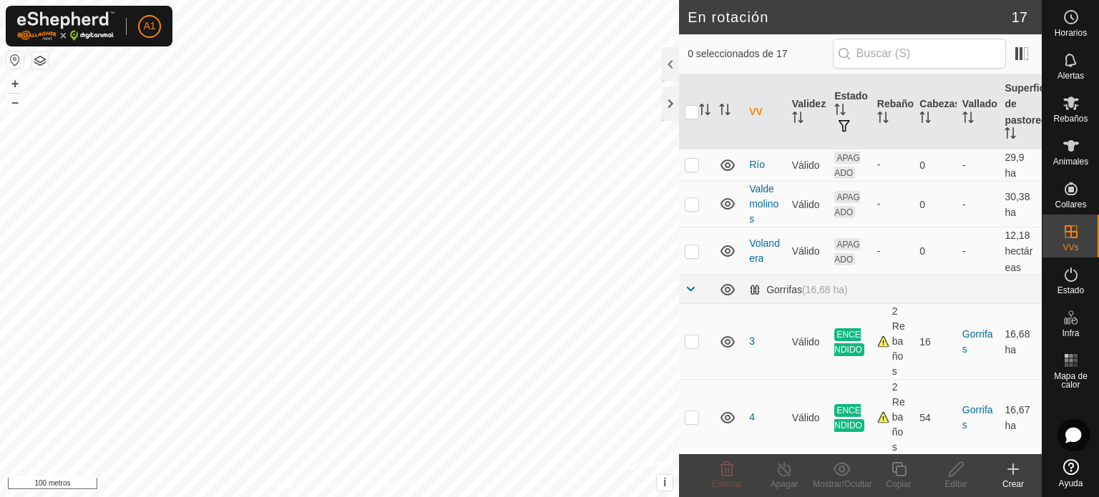
scroll to position [295, 0]
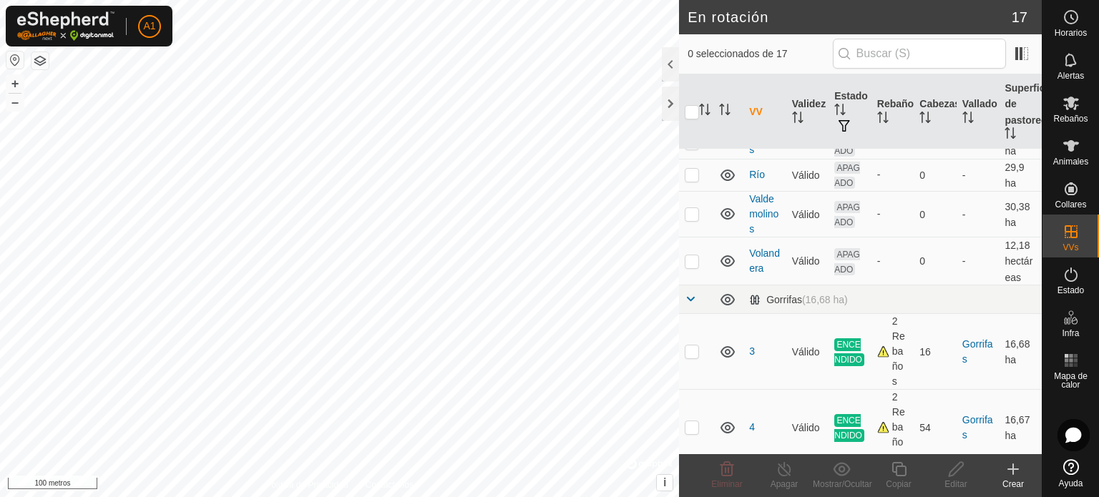
click at [1013, 473] on icon at bounding box center [1013, 469] width 0 height 10
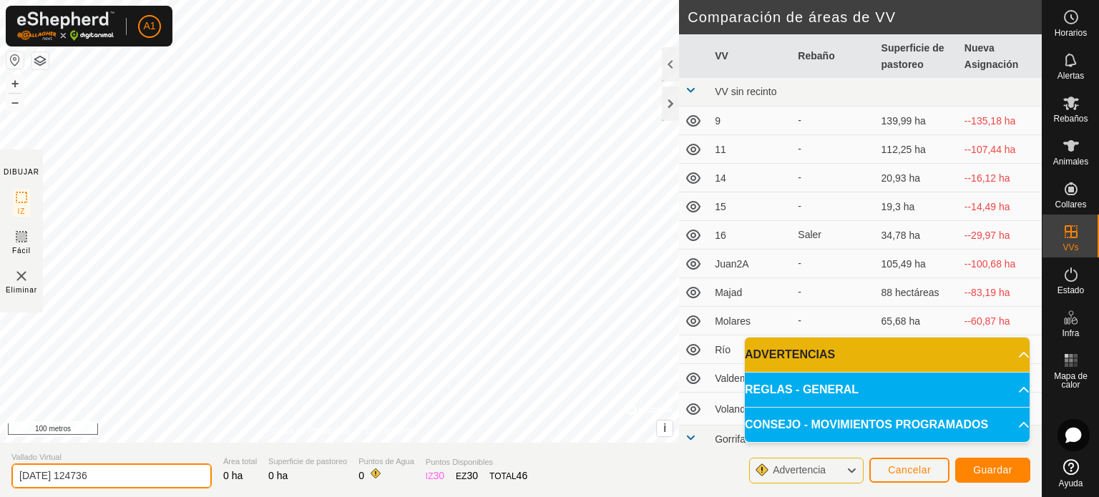
drag, startPoint x: 154, startPoint y: 474, endPoint x: 0, endPoint y: 473, distance: 153.9
click at [0, 473] on section "Vallado Virtual 2025-08-14 124736 Área total 0 ha Superficie de pastoreo 0 ha P…" at bounding box center [521, 470] width 1042 height 54
type input "1"
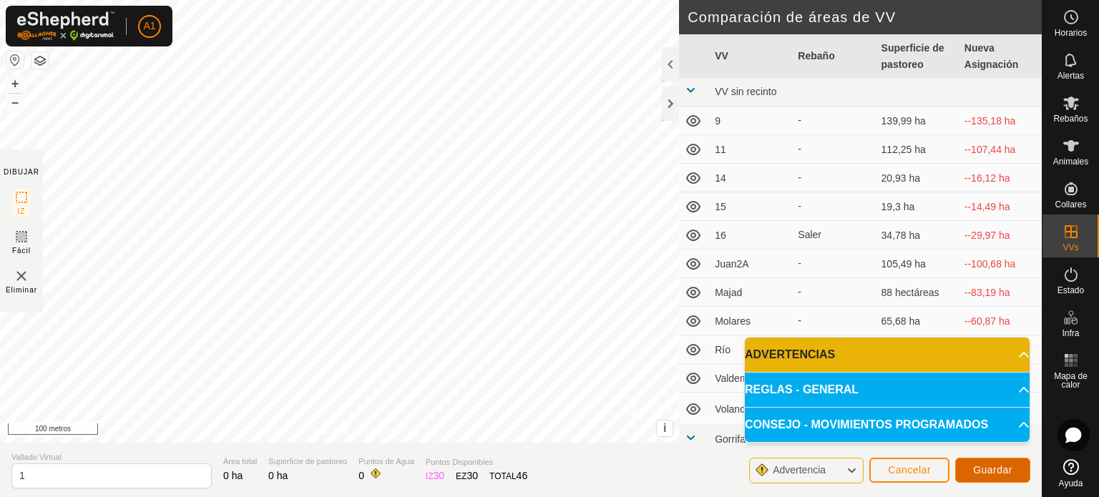
click at [995, 467] on font "Guardar" at bounding box center [992, 469] width 39 height 11
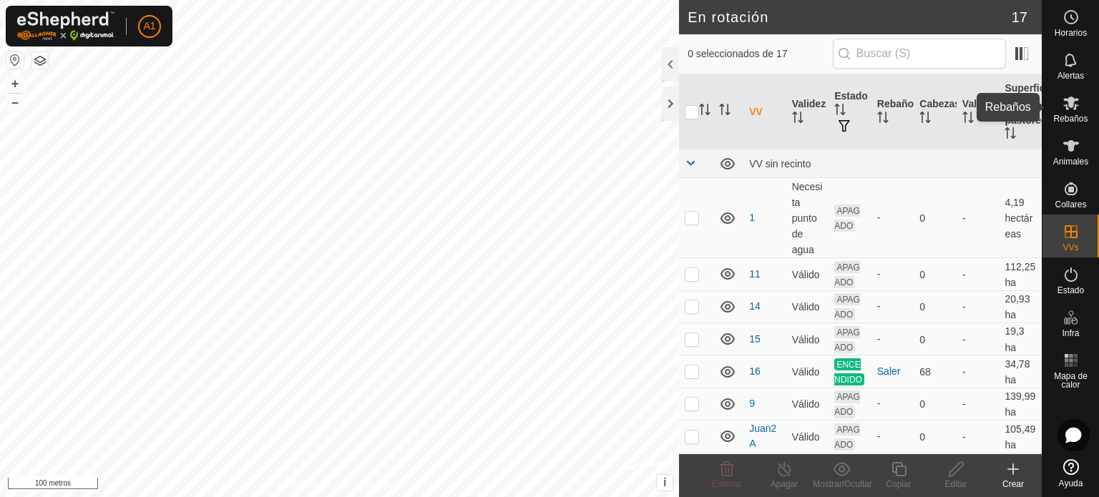
click at [1063, 116] on font "Rebaños" at bounding box center [1070, 119] width 34 height 10
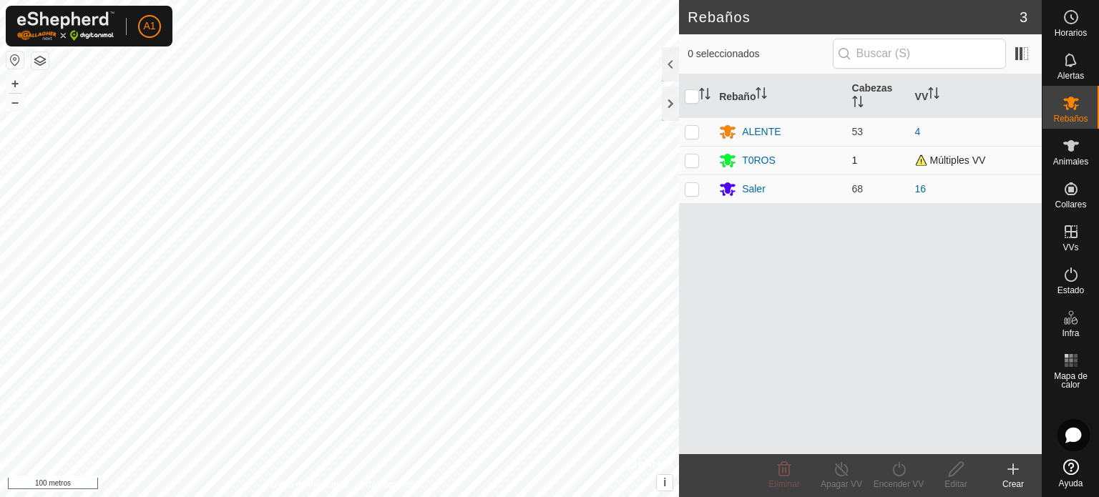
click at [693, 160] on p-checkbox at bounding box center [692, 160] width 14 height 11
checkbox input "true"
click at [893, 479] on font "Encender VV" at bounding box center [899, 484] width 51 height 10
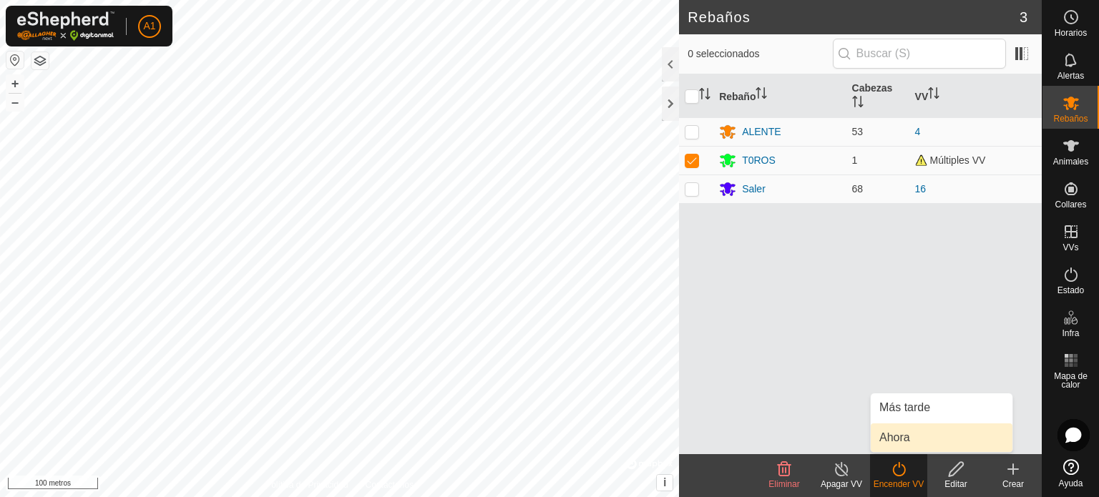
click at [899, 437] on link "Ahora" at bounding box center [942, 438] width 142 height 29
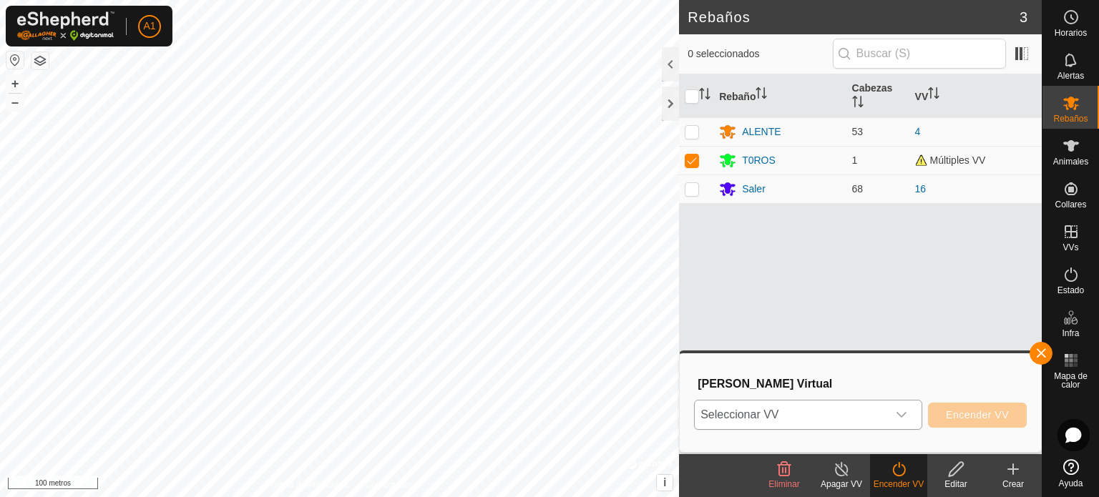
click at [902, 419] on icon "disparador desplegable" at bounding box center [901, 414] width 11 height 11
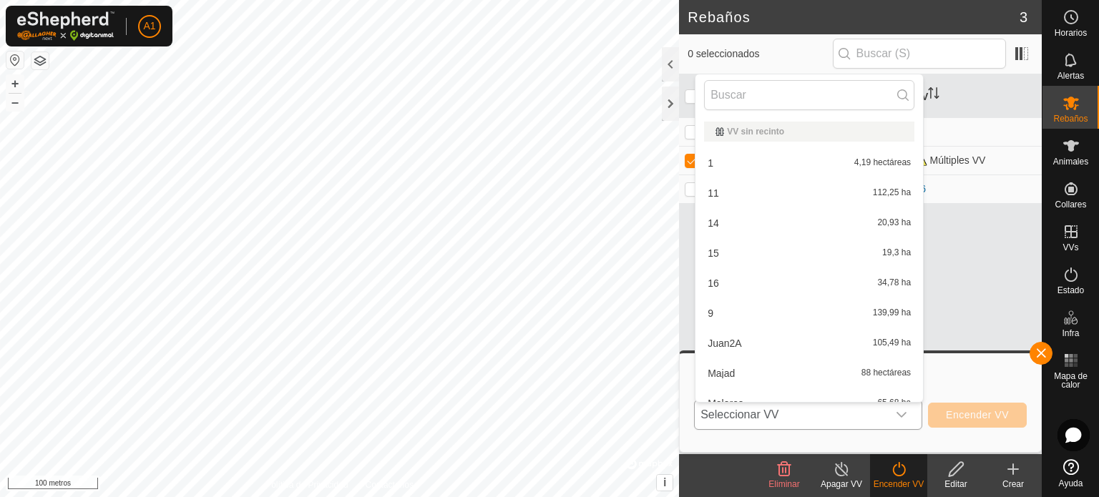
scroll to position [16, 0]
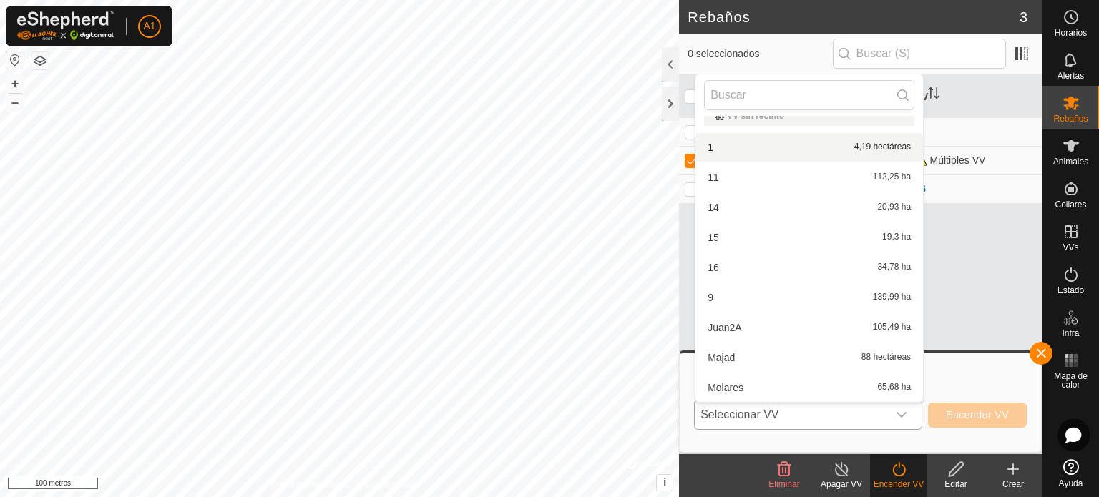
click at [710, 143] on li "1 4,19 hectáreas" at bounding box center [810, 147] width 228 height 29
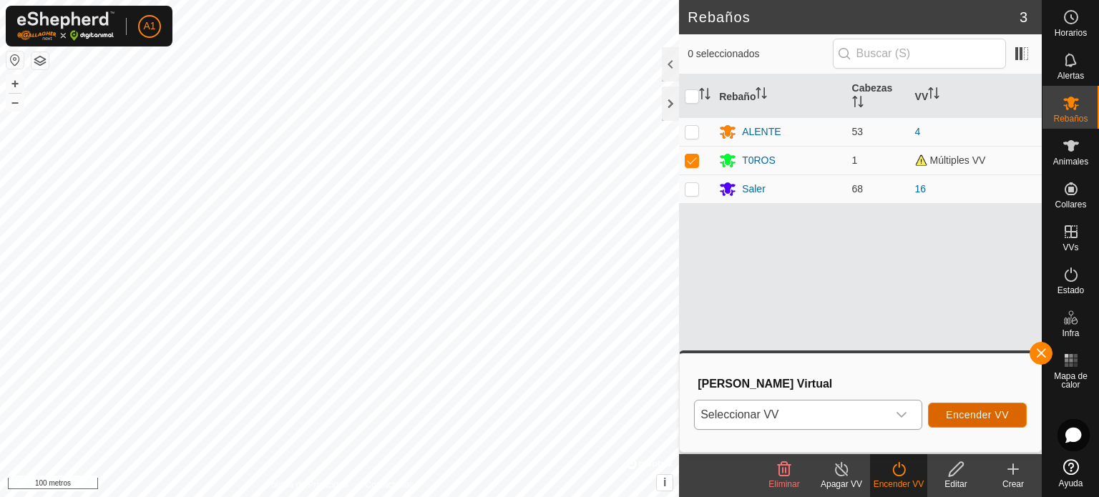
click at [978, 412] on font "Encender VV" at bounding box center [977, 414] width 63 height 11
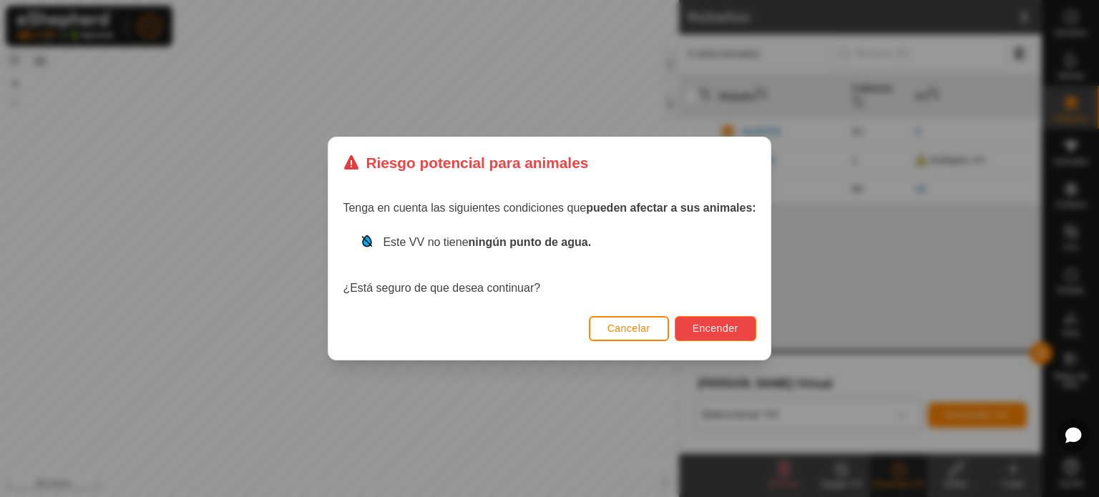
click at [721, 326] on font "Encender" at bounding box center [716, 328] width 46 height 11
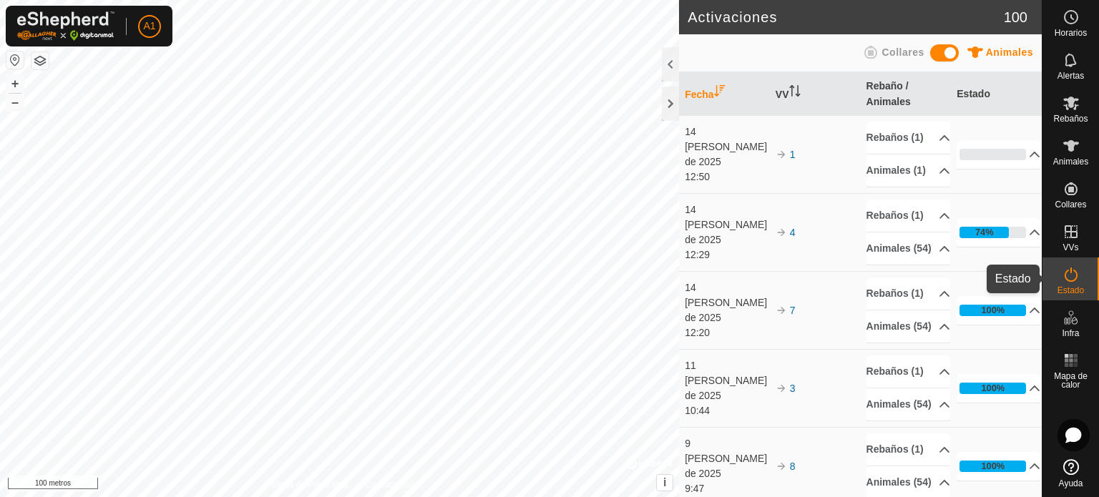
click at [1068, 277] on icon at bounding box center [1071, 274] width 17 height 17
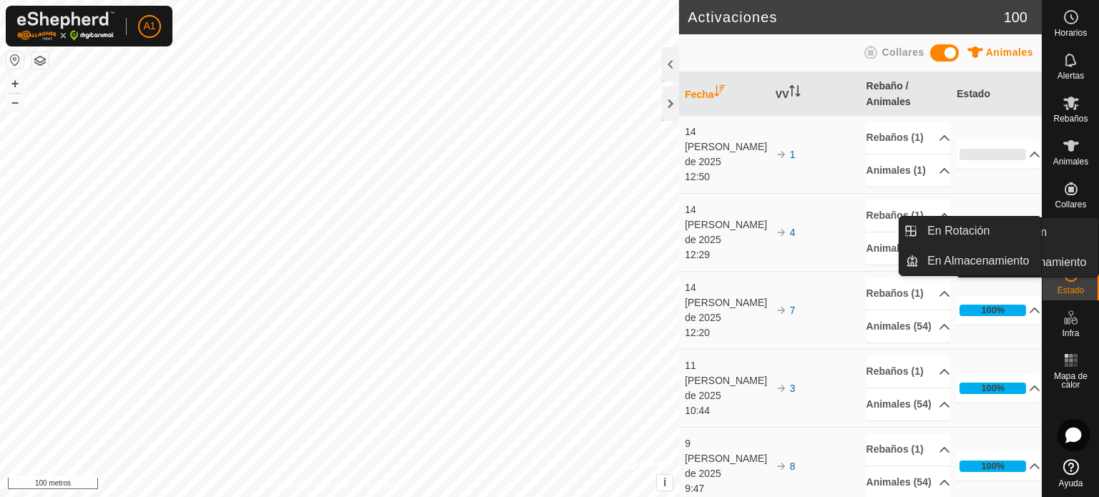
click at [1068, 230] on icon at bounding box center [1071, 231] width 17 height 17
click at [980, 234] on link "En Rotación" at bounding box center [980, 231] width 122 height 29
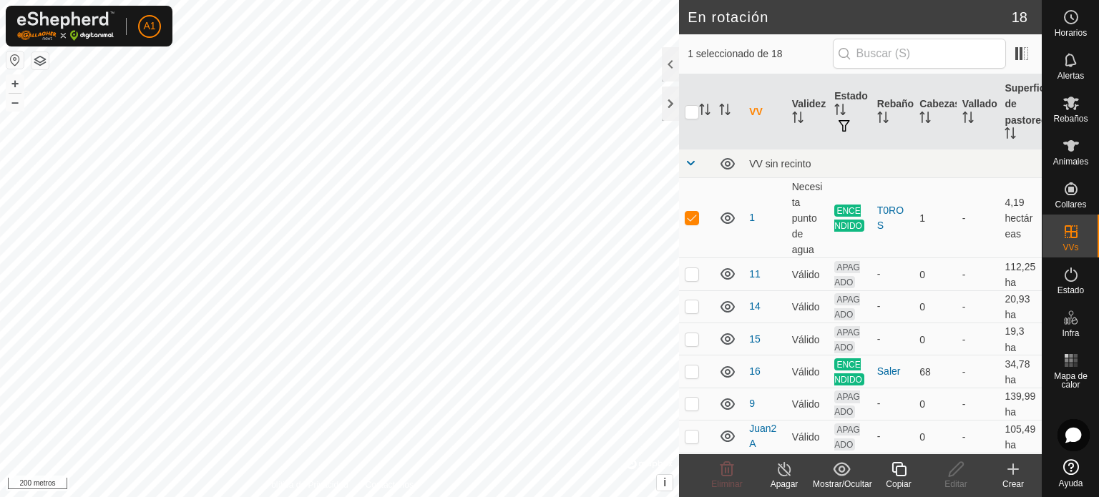
checkbox input "false"
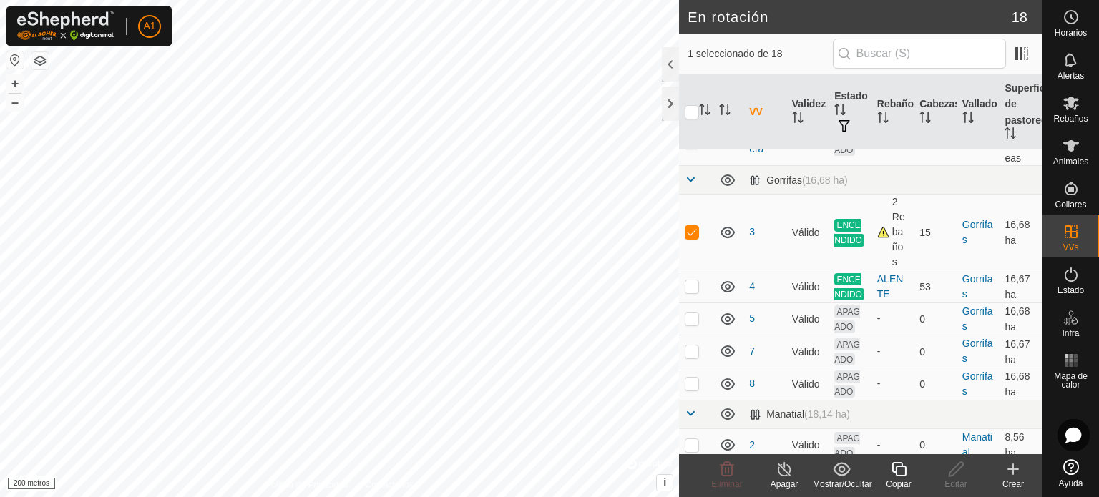
scroll to position [535, 0]
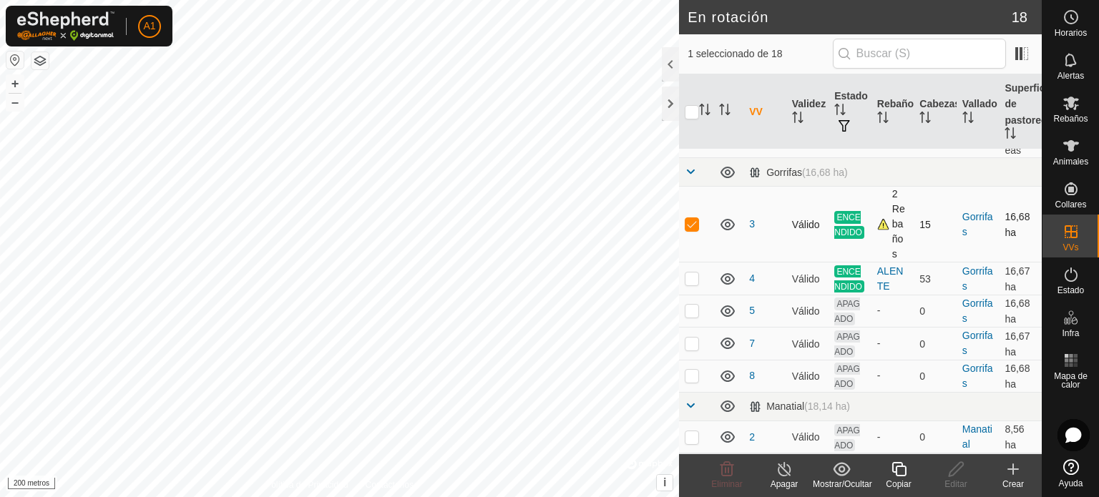
click at [695, 218] on p-checkbox at bounding box center [692, 223] width 14 height 11
checkbox input "false"
click at [1076, 107] on icon at bounding box center [1071, 102] width 17 height 17
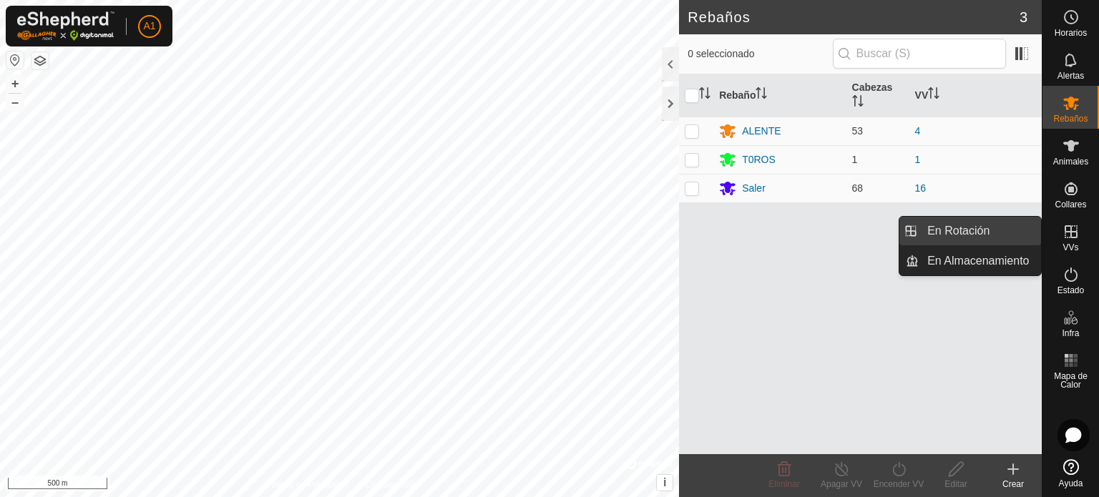
click at [971, 233] on link "En Rotación" at bounding box center [980, 231] width 122 height 29
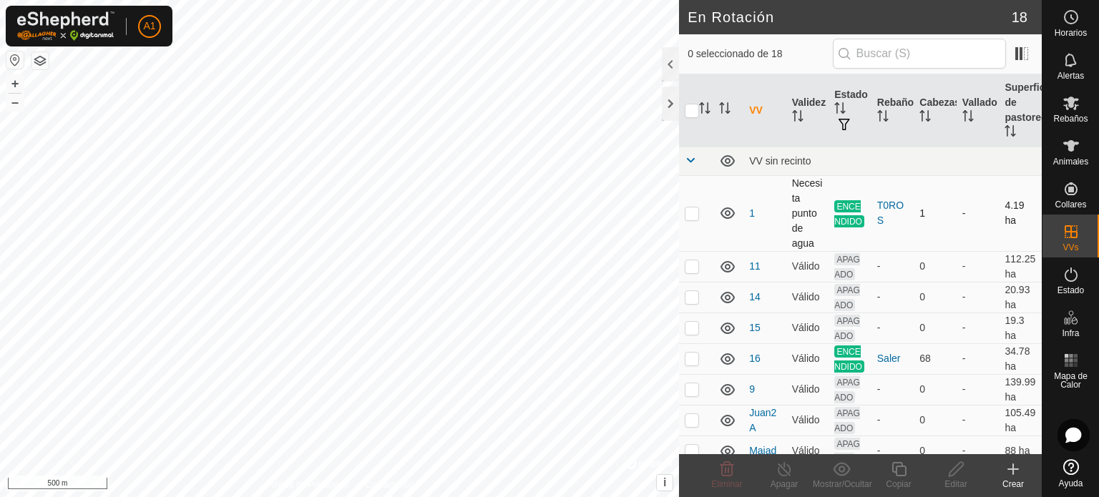
click at [690, 211] on p-checkbox at bounding box center [692, 213] width 14 height 11
checkbox input "false"
click at [695, 364] on p-checkbox at bounding box center [692, 358] width 14 height 11
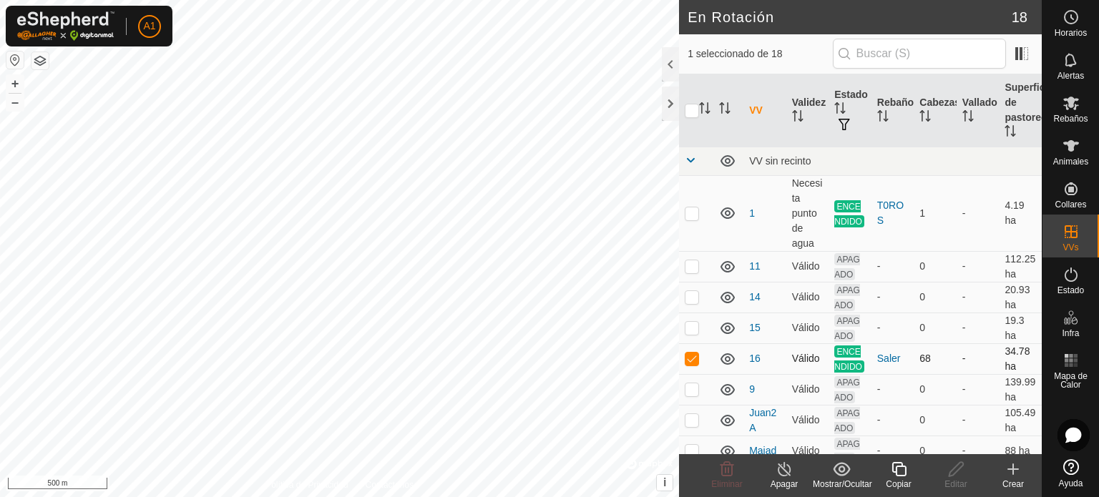
checkbox input "false"
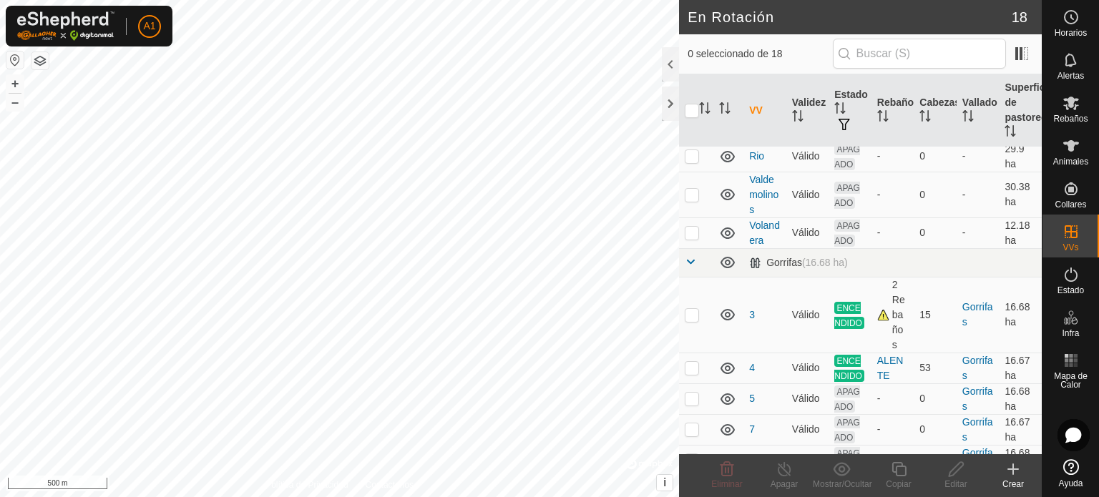
scroll to position [374, 0]
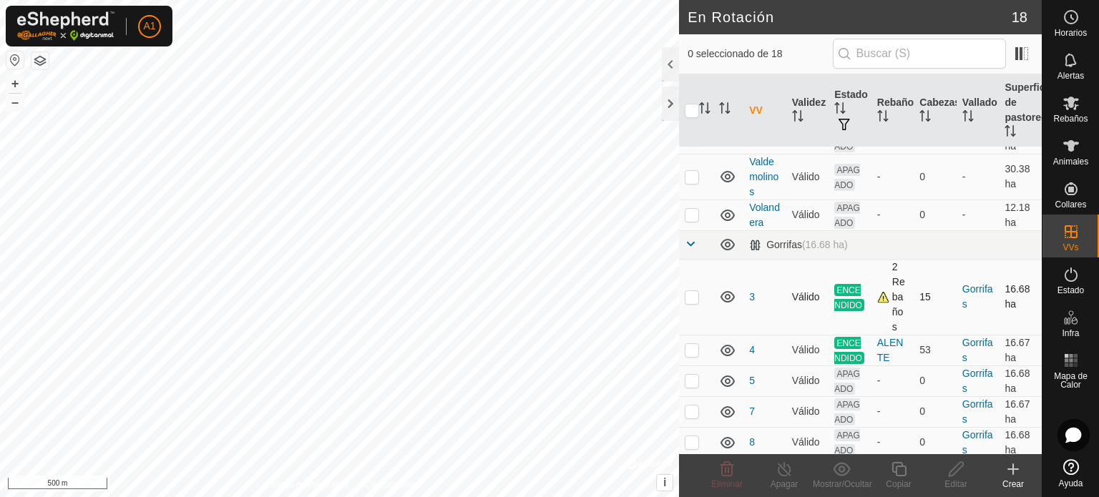
click at [690, 303] on p-checkbox at bounding box center [692, 296] width 14 height 11
click at [695, 303] on p-checkbox at bounding box center [692, 296] width 14 height 11
checkbox input "false"
click at [694, 356] on p-checkbox at bounding box center [692, 349] width 14 height 11
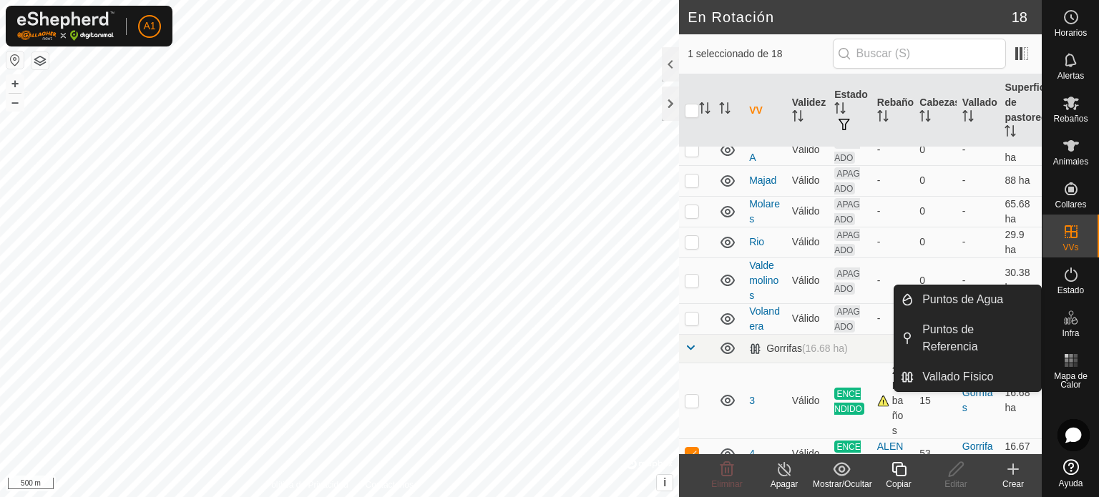
scroll to position [464, 0]
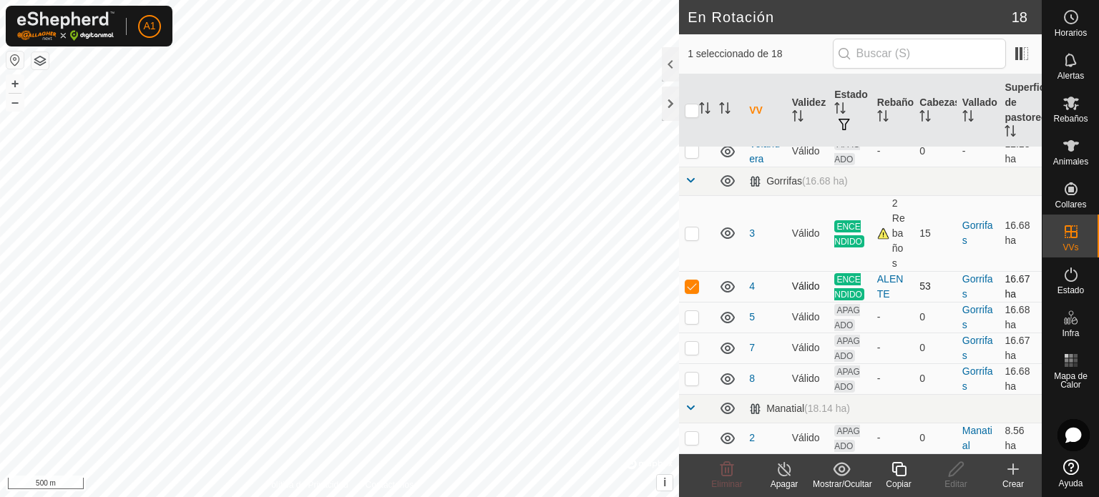
click at [693, 281] on p-checkbox at bounding box center [692, 286] width 14 height 11
checkbox input "false"
